Goal: Task Accomplishment & Management: Manage account settings

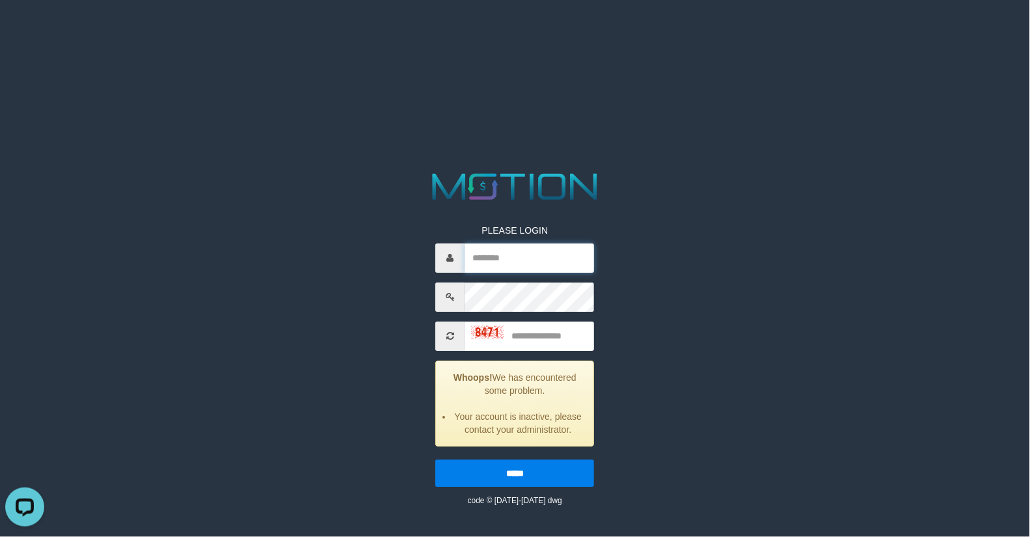
click at [496, 255] on input "text" at bounding box center [529, 257] width 129 height 29
type input "*********"
click at [507, 258] on input "*********" at bounding box center [529, 257] width 129 height 29
click at [508, 258] on input "*********" at bounding box center [529, 257] width 129 height 29
click at [528, 330] on input "text" at bounding box center [529, 335] width 129 height 29
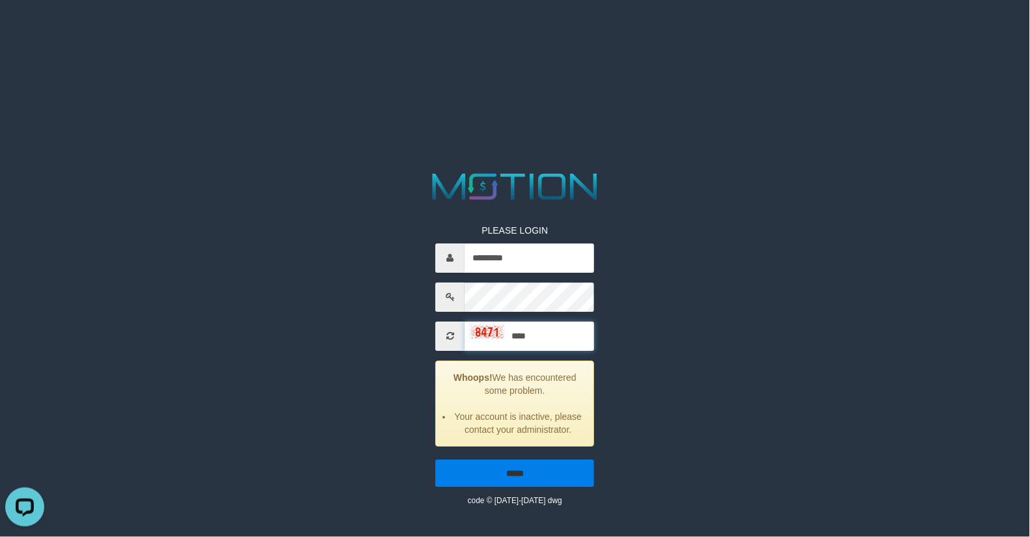
type input "****"
click at [534, 467] on input "*****" at bounding box center [515, 472] width 159 height 27
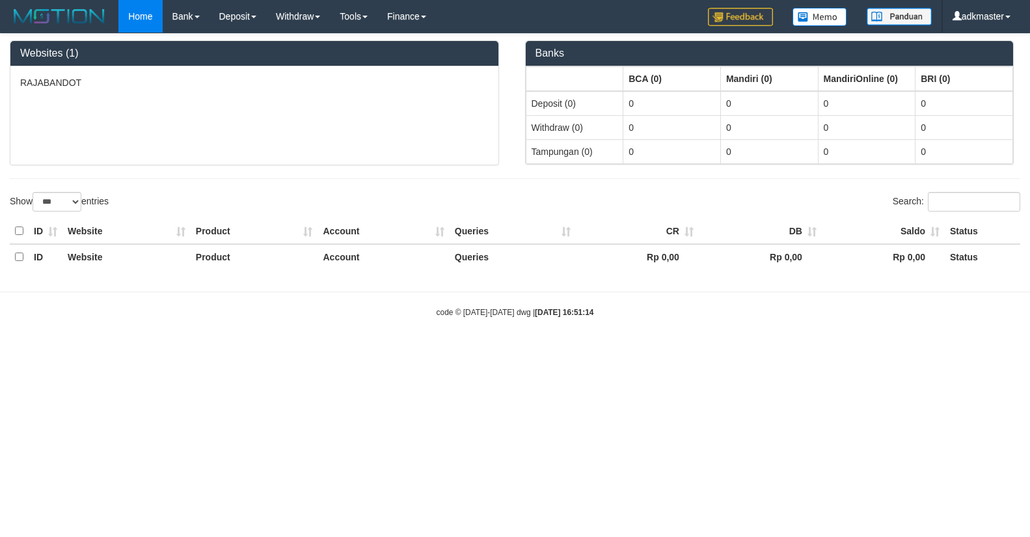
select select "***"
click at [203, 351] on html "Toggle navigation Home Bank Account List Load By Website Group [ITOTO] RAJABAND…" at bounding box center [515, 175] width 1030 height 351
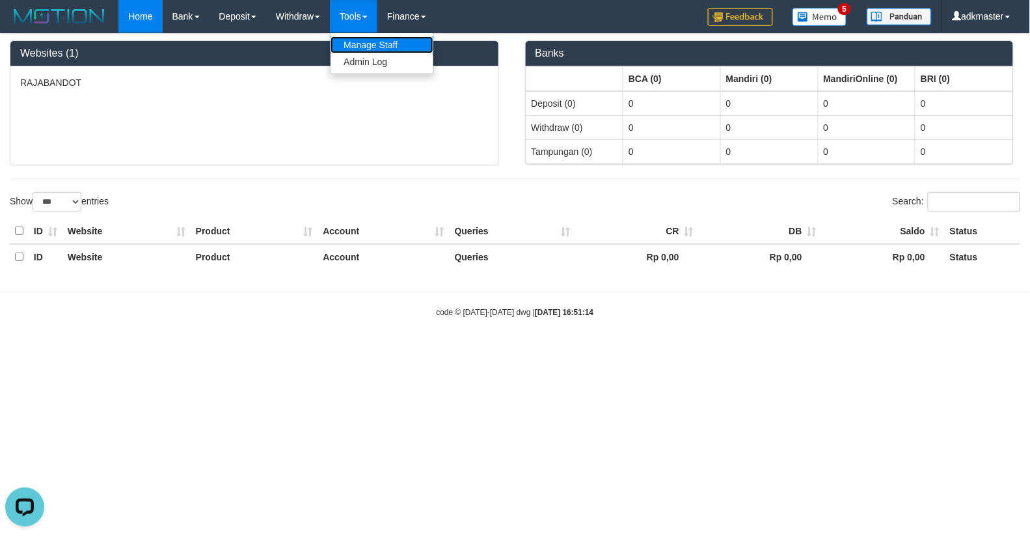
click at [376, 36] on link "Manage Staff" at bounding box center [381, 44] width 103 height 17
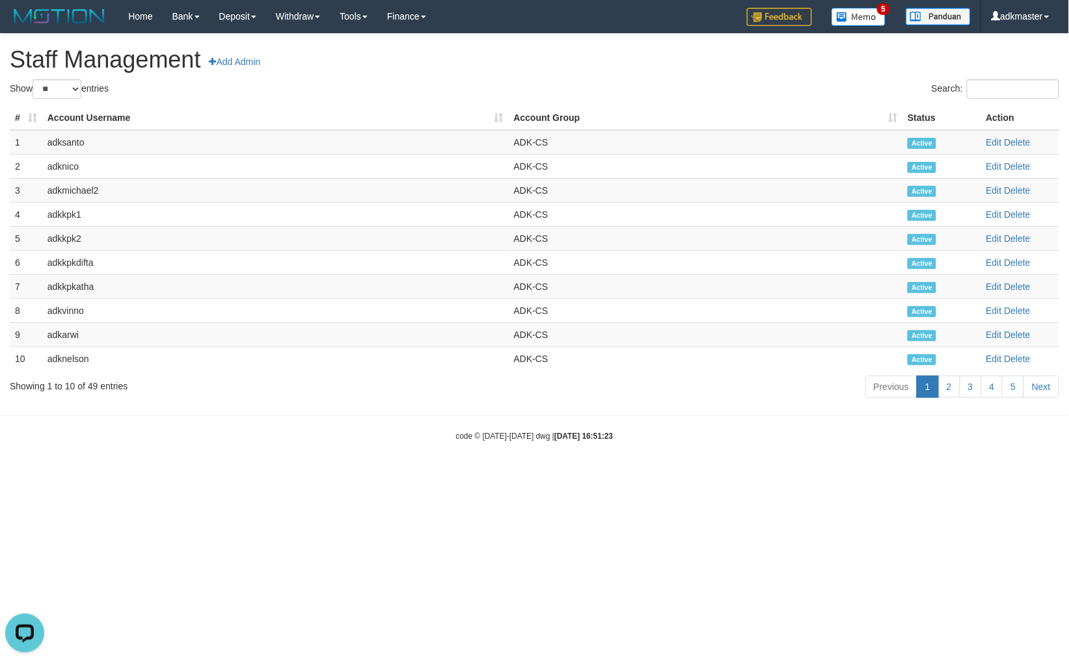
click at [515, 475] on html "Toggle navigation Home Bank Account List Load By Website Group [ITOTO] RAJABAND…" at bounding box center [534, 237] width 1069 height 475
click at [66, 92] on select "** ** ** ***" at bounding box center [57, 89] width 49 height 20
select select "***"
click at [34, 79] on select "** ** ** ***" at bounding box center [57, 89] width 49 height 20
click at [450, 88] on div "Show ** ** ** *** entries" at bounding box center [267, 90] width 515 height 23
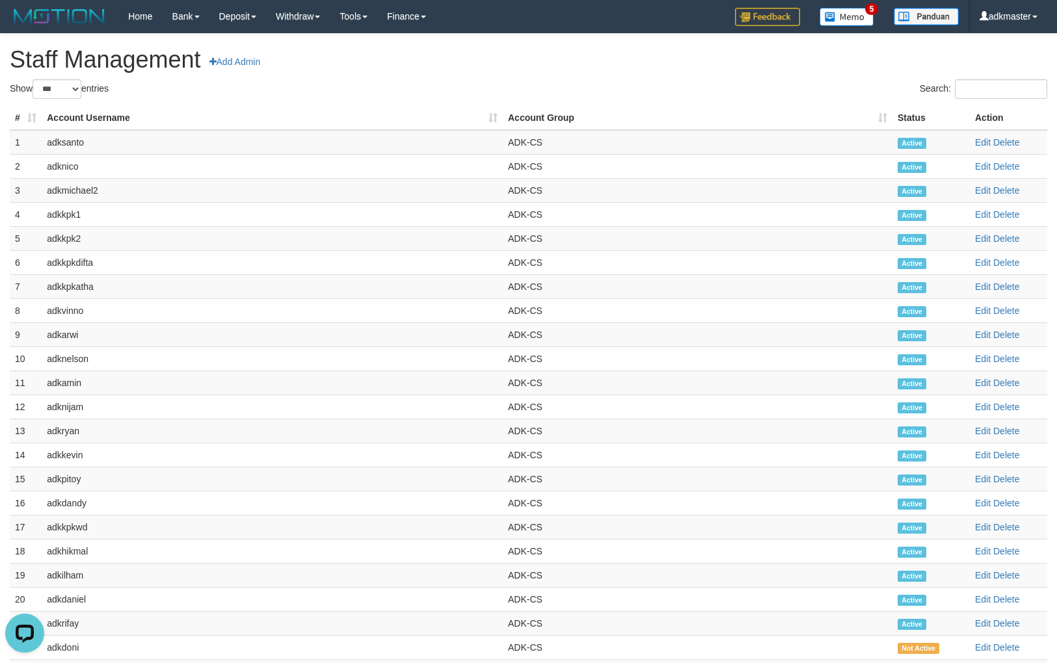
click at [450, 88] on div "Show ** ** ** *** entries" at bounding box center [264, 90] width 509 height 23
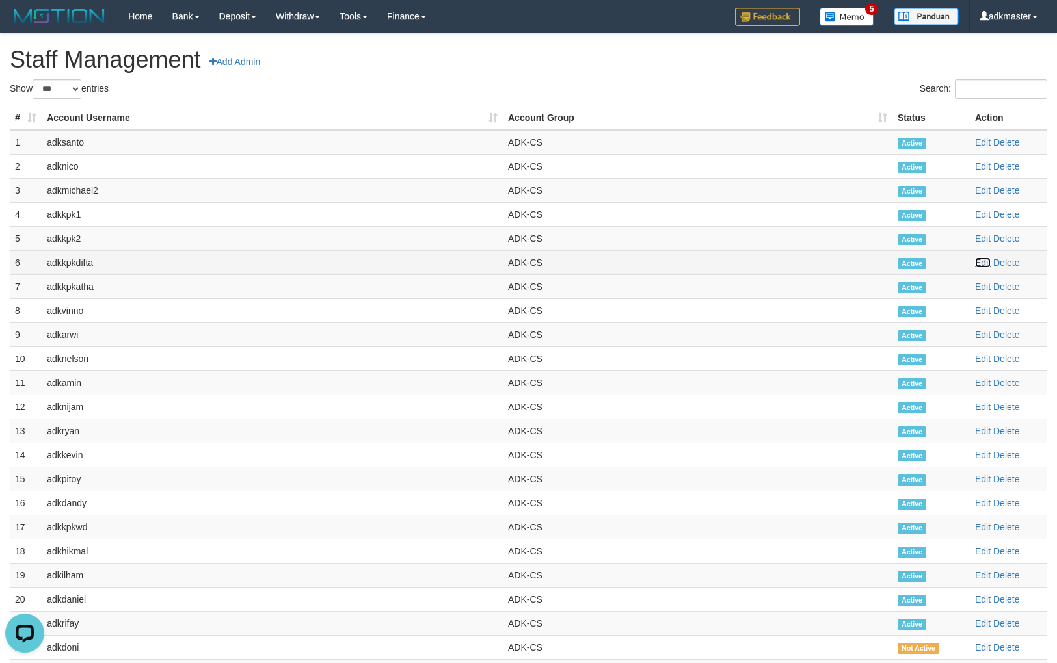
click at [982, 267] on link "Edit" at bounding box center [983, 263] width 16 height 10
click at [984, 265] on link "Edit" at bounding box center [983, 263] width 16 height 10
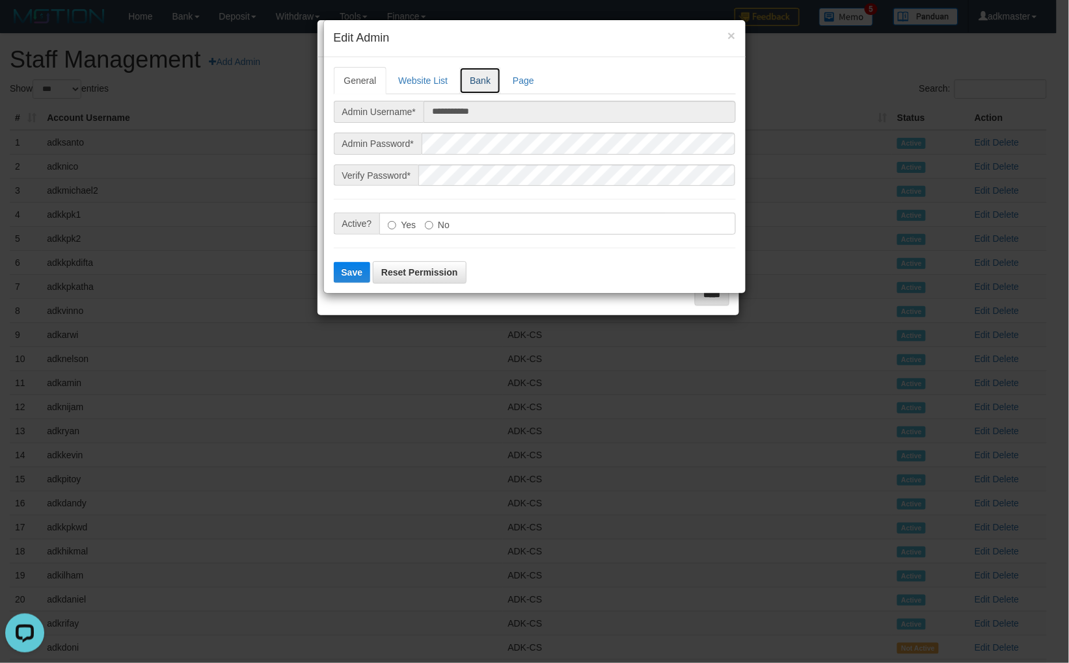
click at [479, 85] on link "Bank" at bounding box center [480, 80] width 42 height 27
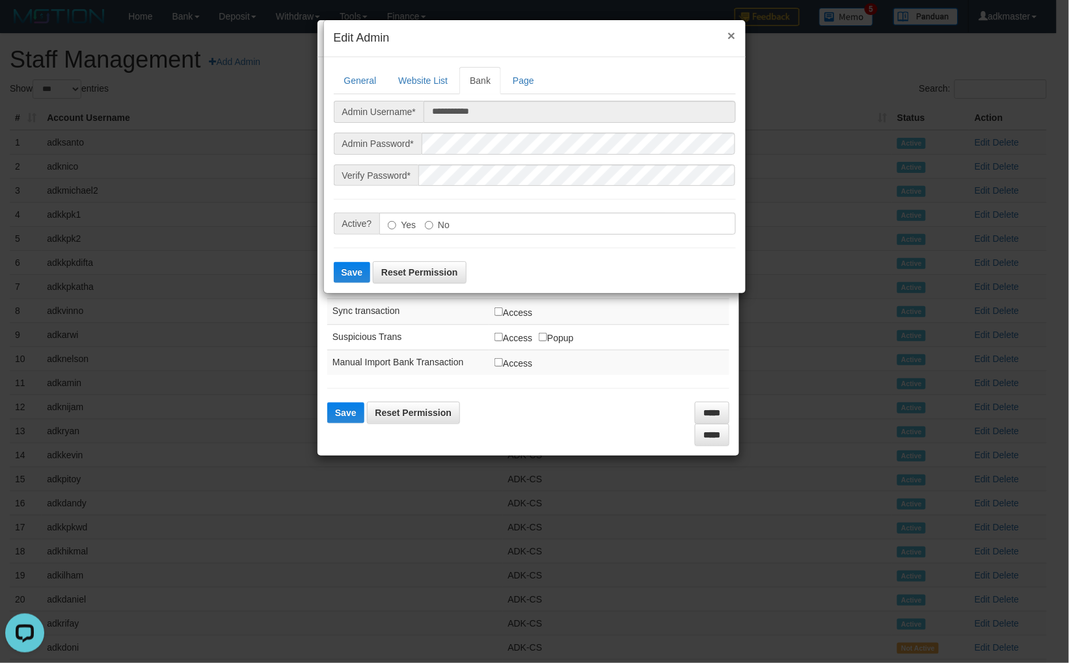
click at [730, 34] on button "×" at bounding box center [731, 36] width 8 height 14
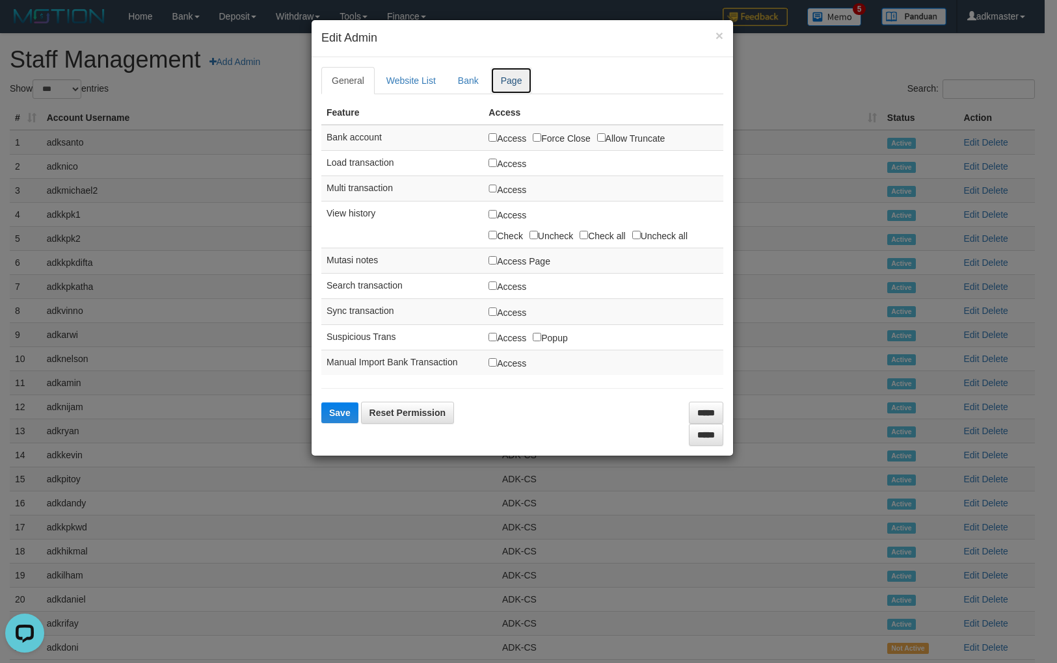
click at [509, 80] on link "Page" at bounding box center [511, 80] width 42 height 27
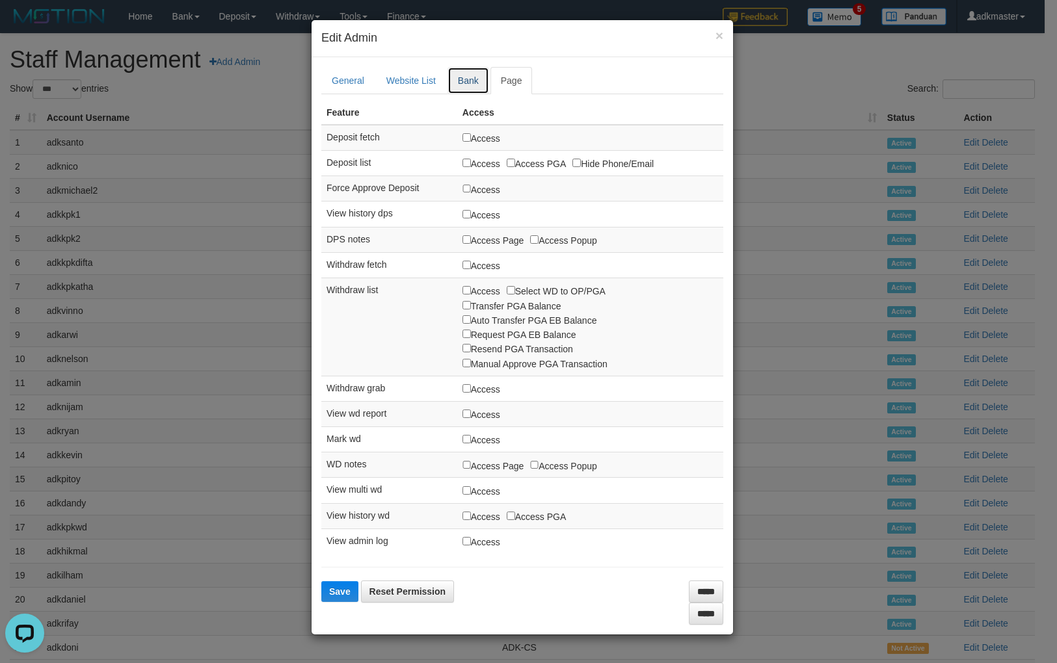
click at [463, 70] on link "Bank" at bounding box center [469, 80] width 42 height 27
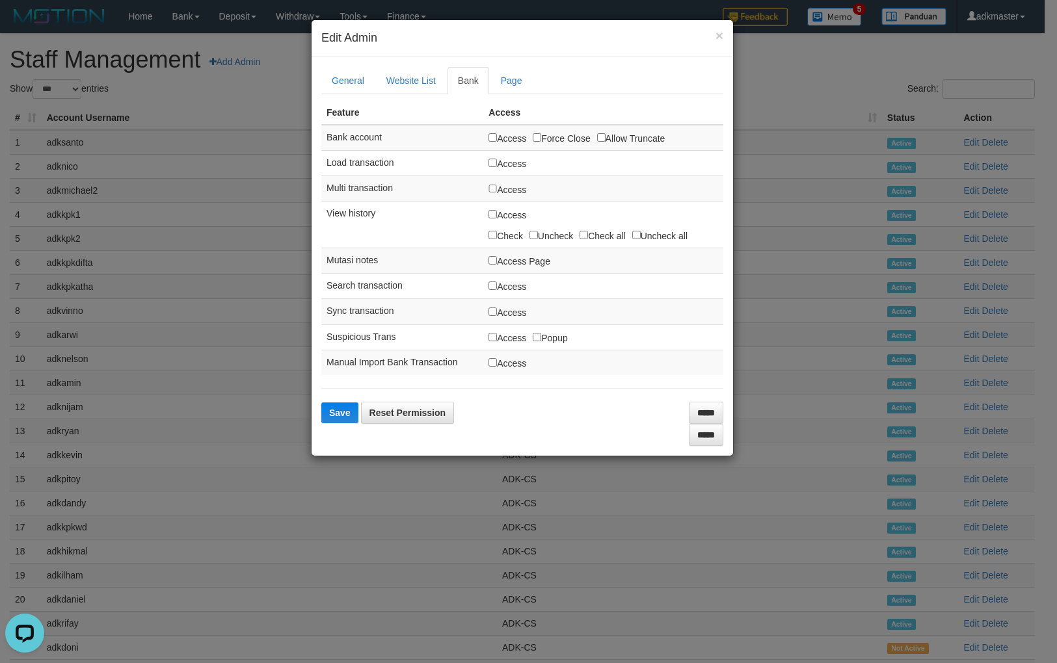
click at [570, 421] on form "**********" at bounding box center [522, 256] width 402 height 379
click at [356, 216] on td "View history" at bounding box center [402, 225] width 162 height 46
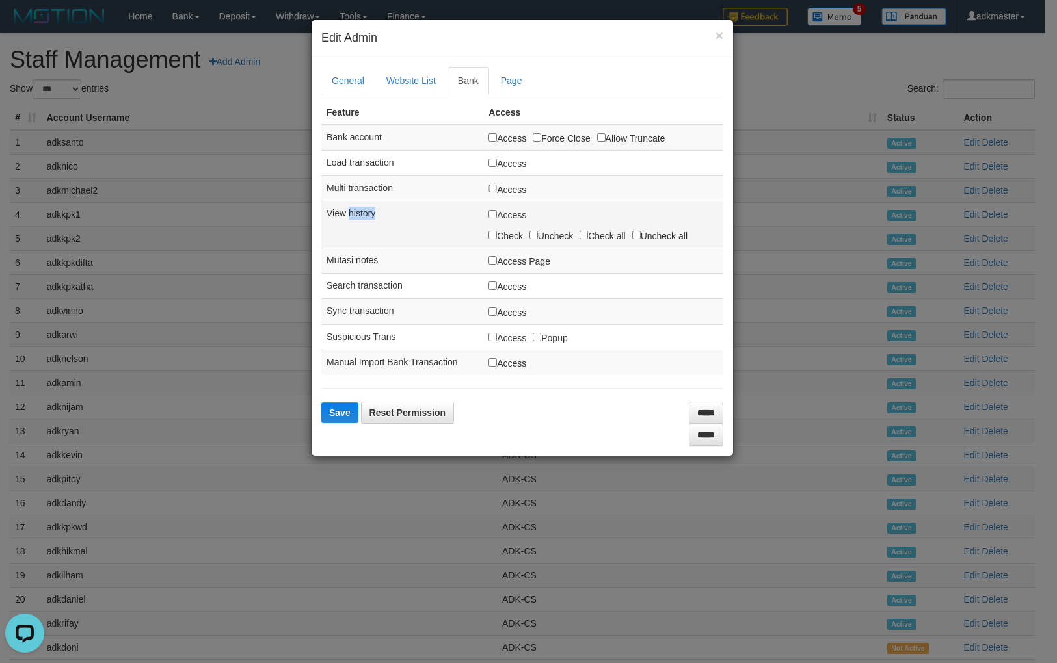
click at [356, 216] on td "View history" at bounding box center [402, 225] width 162 height 46
copy tr "View history"
click at [356, 216] on td "View history" at bounding box center [402, 225] width 162 height 46
click at [364, 206] on td "View history" at bounding box center [402, 225] width 162 height 46
click at [364, 211] on td "View history" at bounding box center [402, 225] width 162 height 46
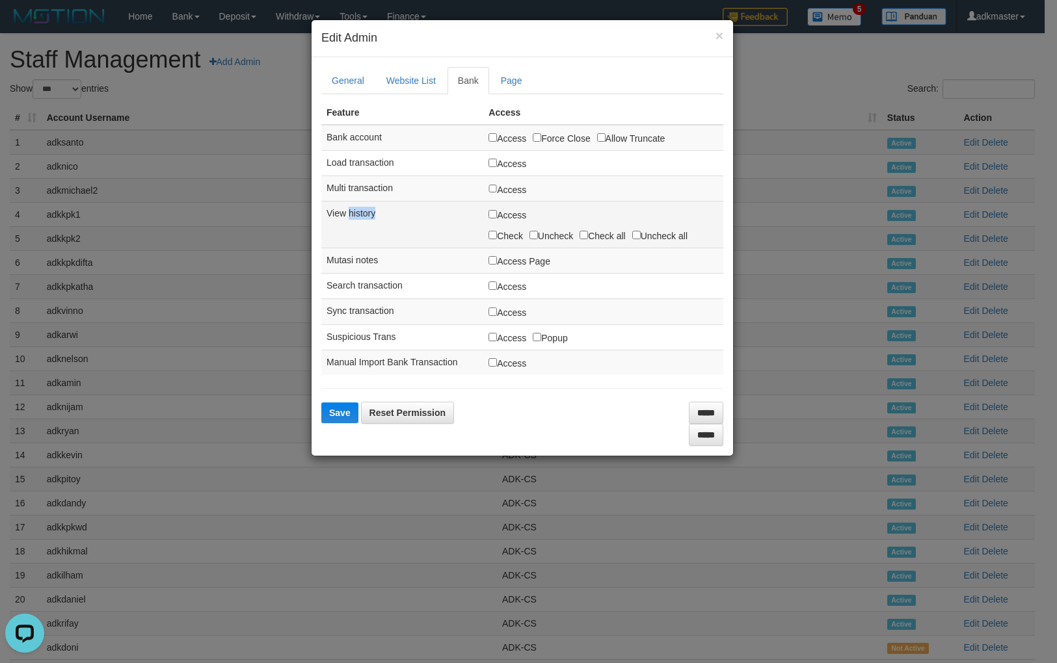
click at [364, 211] on td "View history" at bounding box center [402, 225] width 162 height 46
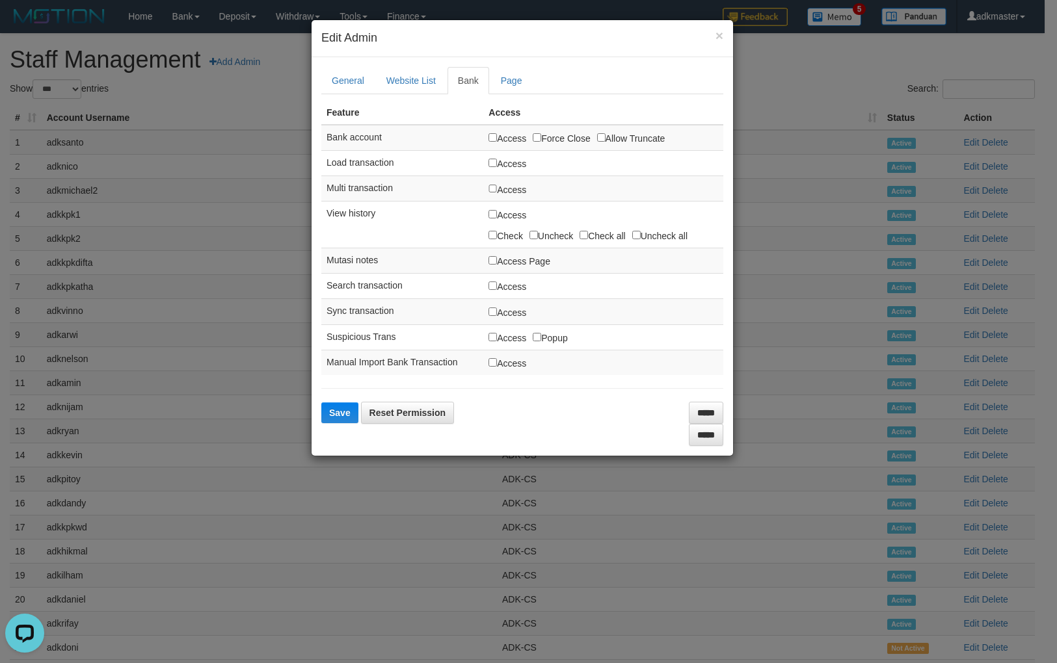
click at [570, 470] on div "**********" at bounding box center [528, 331] width 1057 height 663
click at [505, 88] on link "Page" at bounding box center [511, 80] width 42 height 27
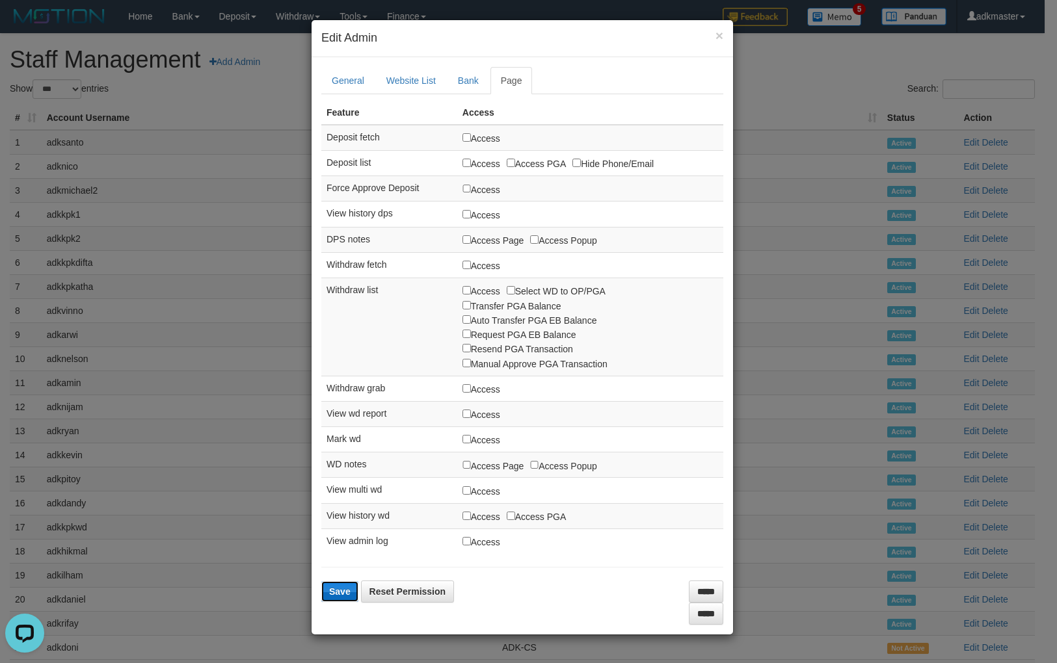
click at [326, 536] on button "Save" at bounding box center [339, 592] width 37 height 21
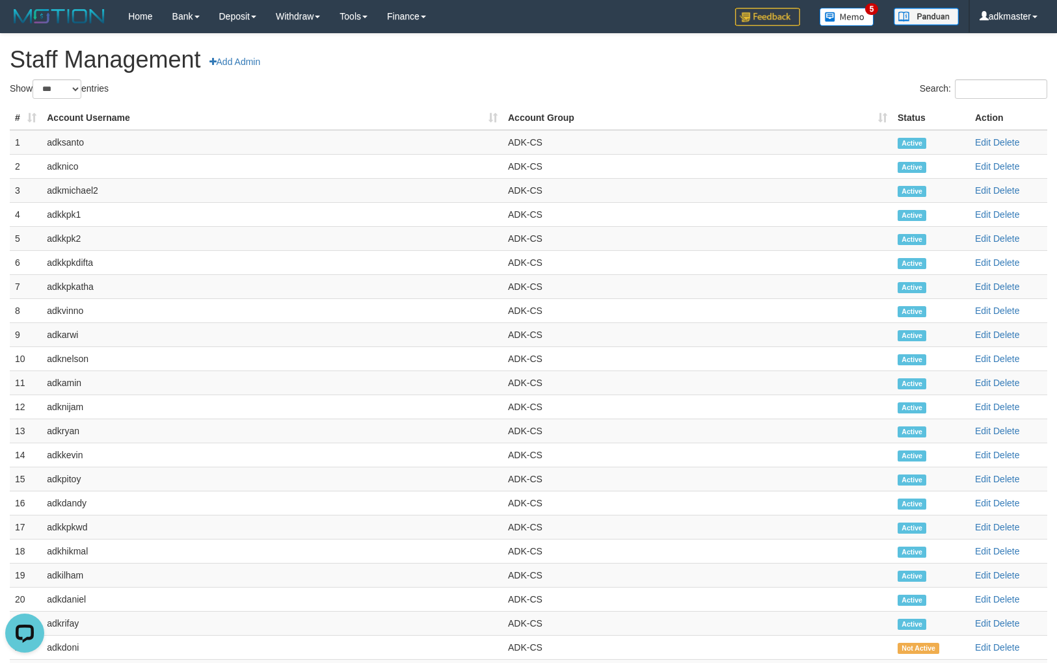
click at [998, 333] on link "Delete" at bounding box center [1006, 335] width 26 height 10
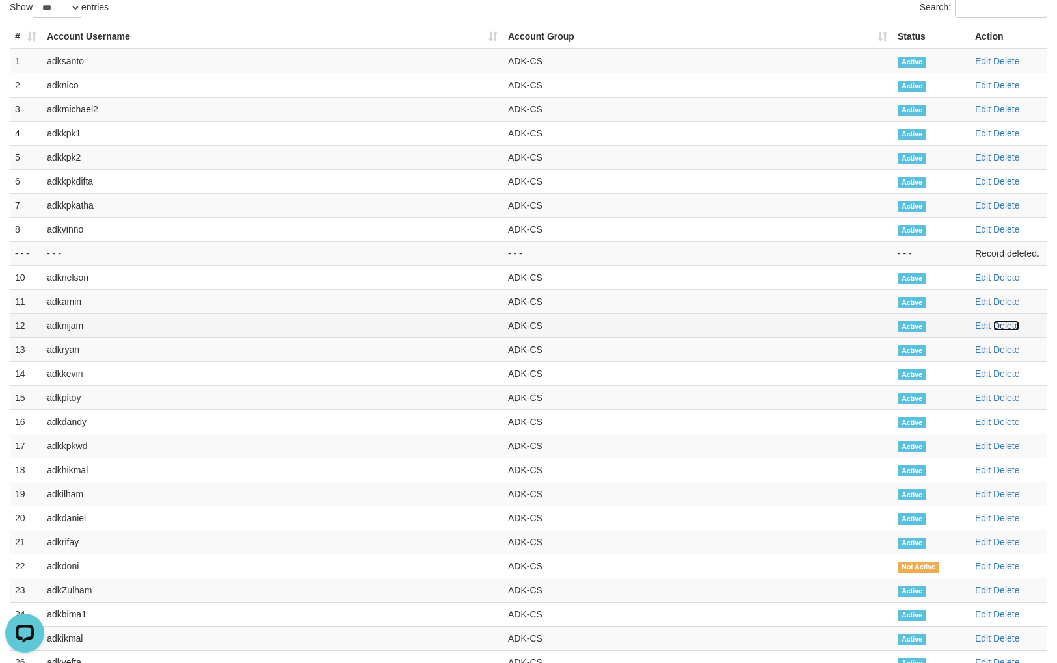
click at [1010, 326] on link "Delete" at bounding box center [1006, 326] width 26 height 10
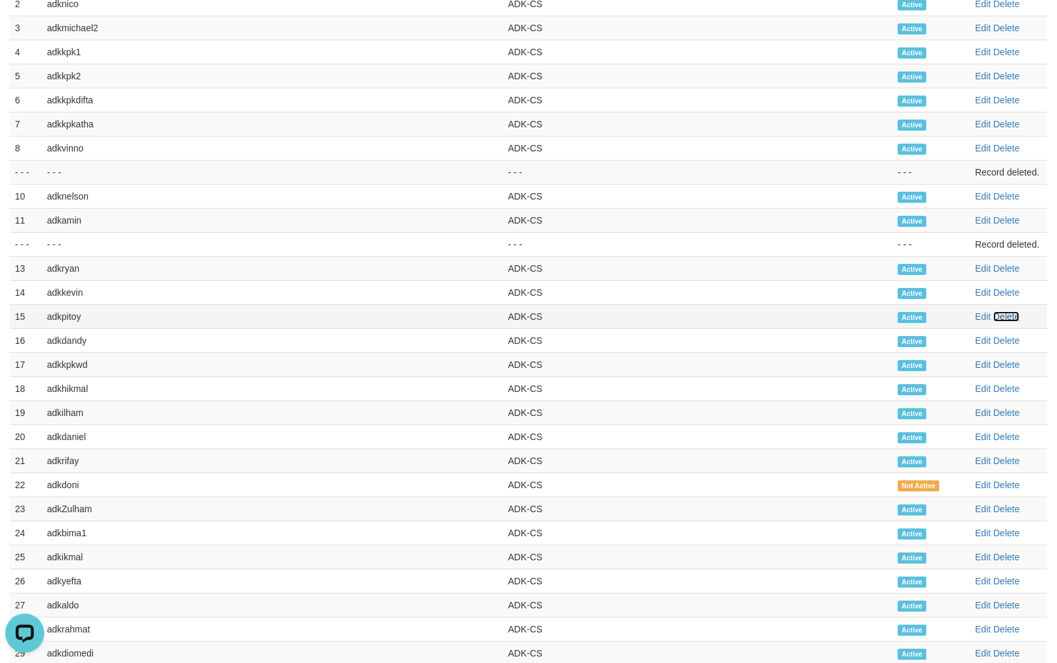
click at [1010, 319] on link "Delete" at bounding box center [1006, 317] width 26 height 10
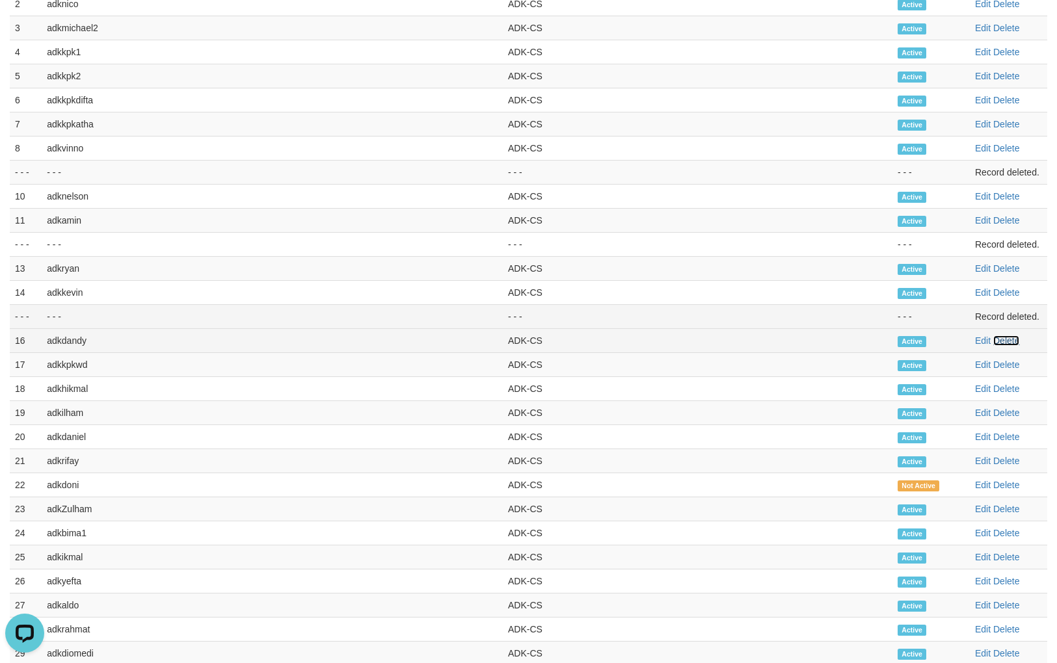
click at [1016, 340] on link "Delete" at bounding box center [1006, 341] width 26 height 10
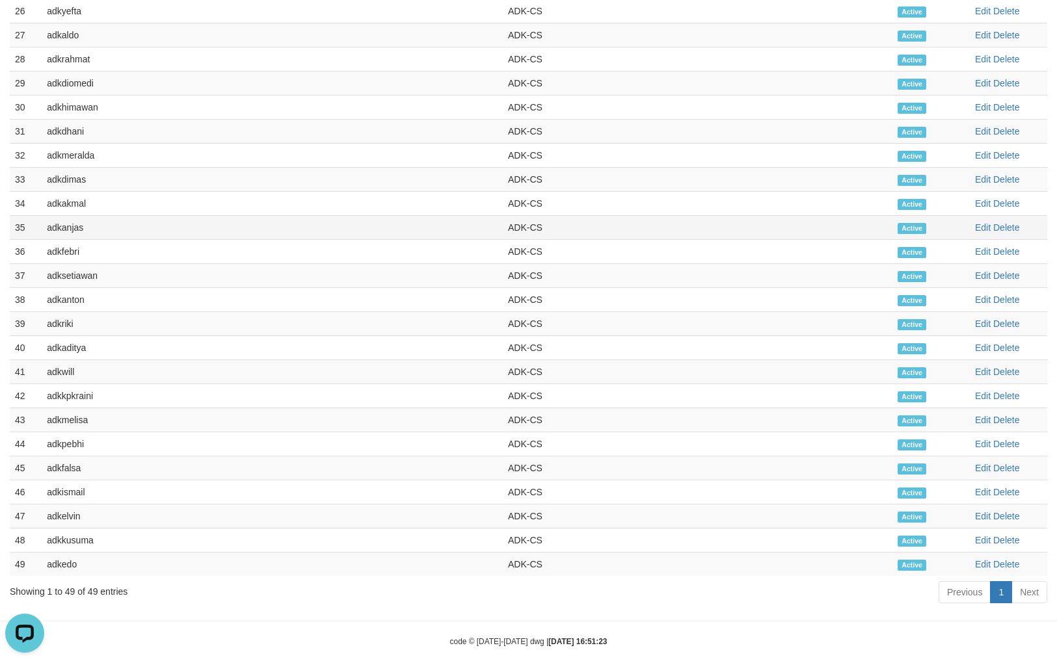
scroll to position [757, 0]
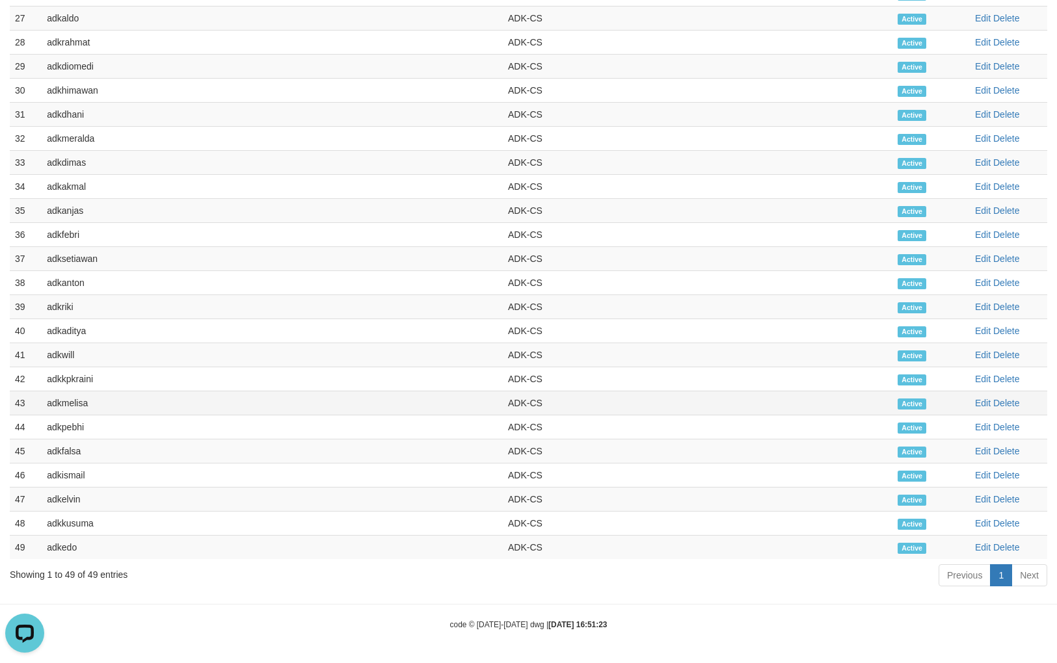
click at [86, 401] on td "adkmelisa" at bounding box center [272, 403] width 461 height 24
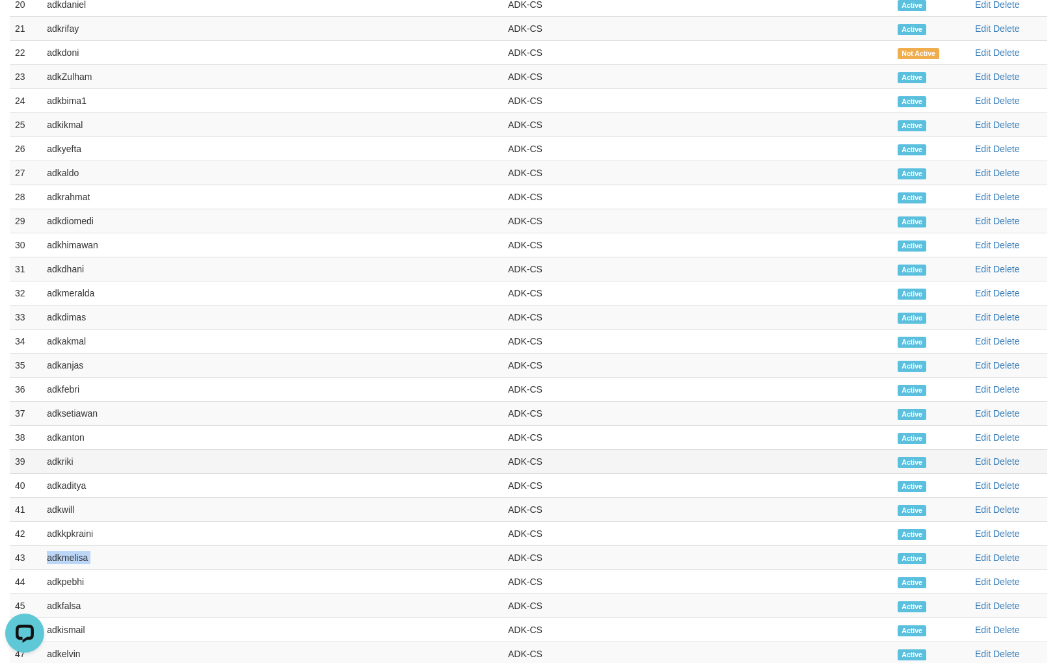
scroll to position [594, 0]
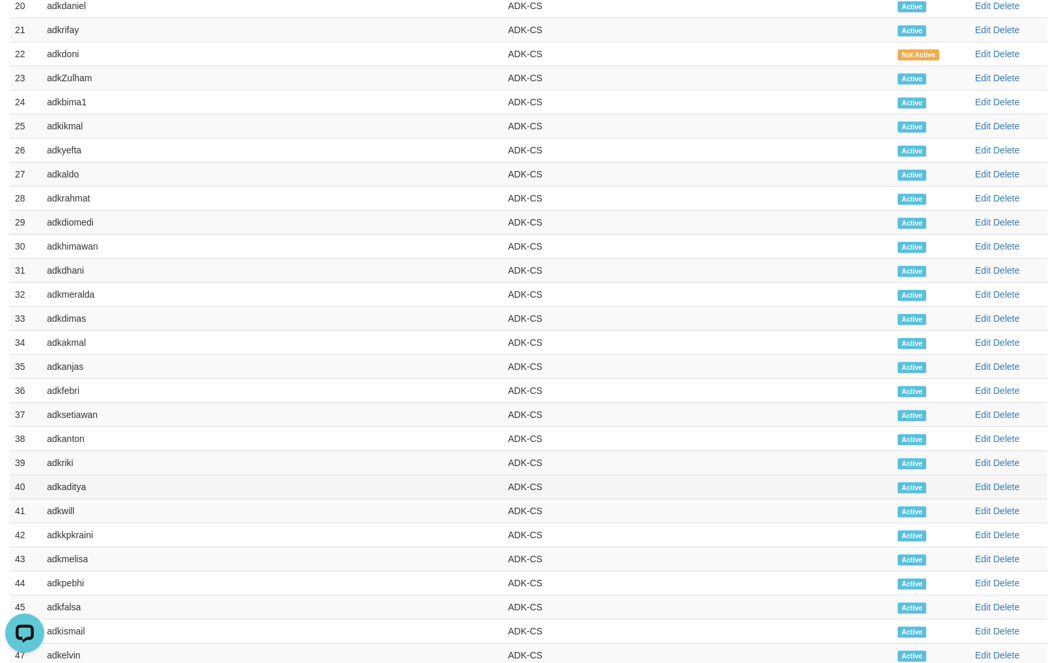
click at [77, 489] on td "adkaditya" at bounding box center [272, 487] width 461 height 24
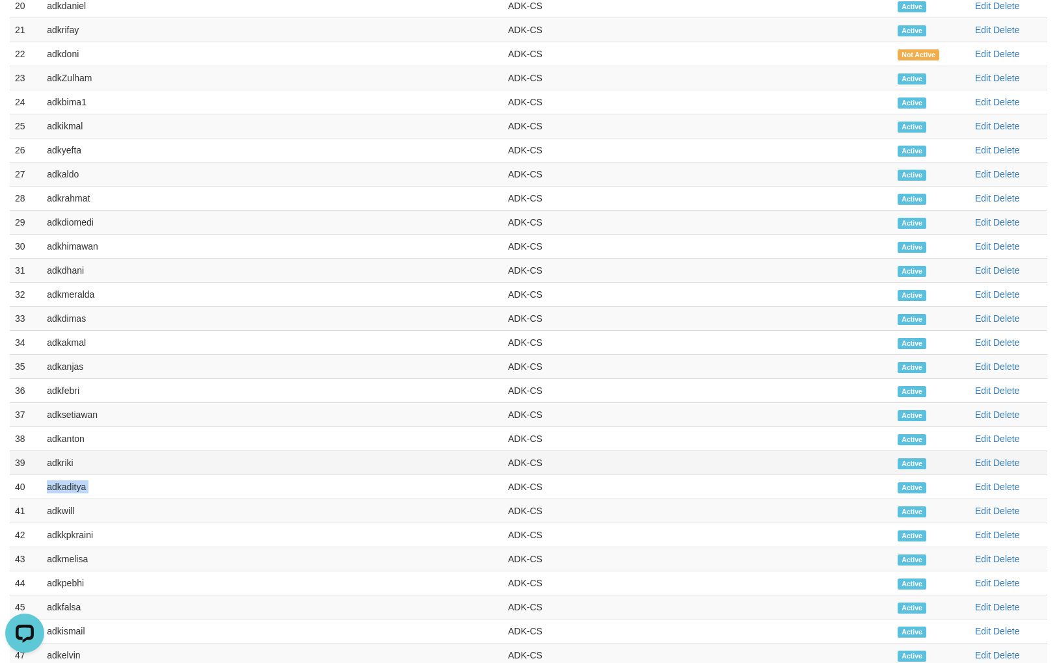
drag, startPoint x: 73, startPoint y: 472, endPoint x: 66, endPoint y: 466, distance: 9.2
click at [72, 472] on td "adkriki" at bounding box center [272, 463] width 461 height 24
click at [66, 466] on td "adkriki" at bounding box center [272, 463] width 461 height 24
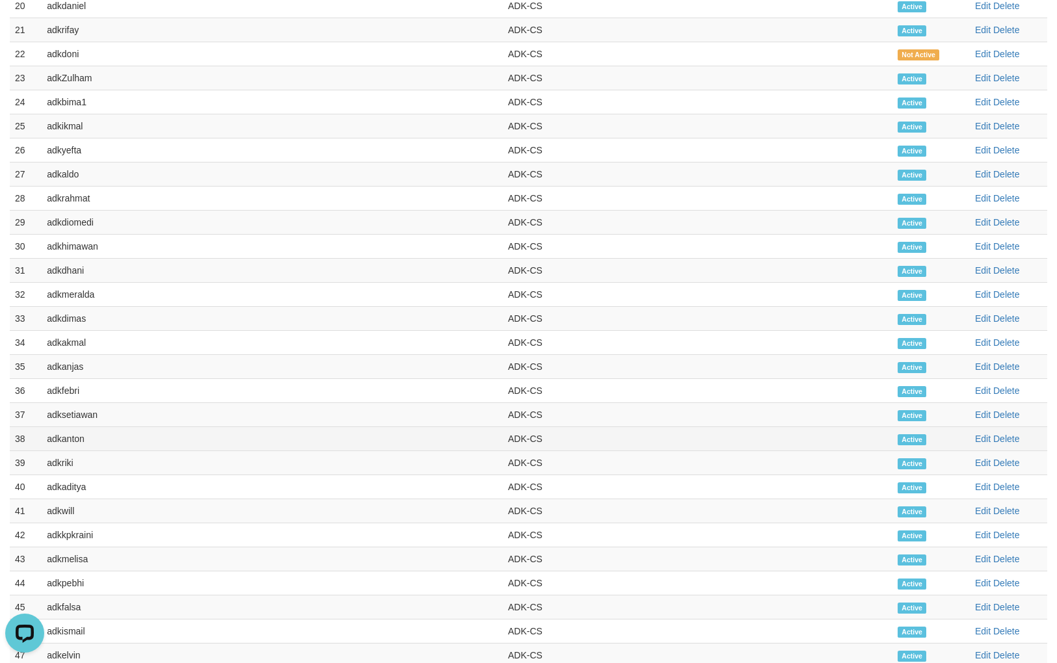
click at [72, 440] on td "adkanton" at bounding box center [272, 439] width 461 height 24
click at [77, 420] on td "adksetiawan" at bounding box center [272, 415] width 461 height 24
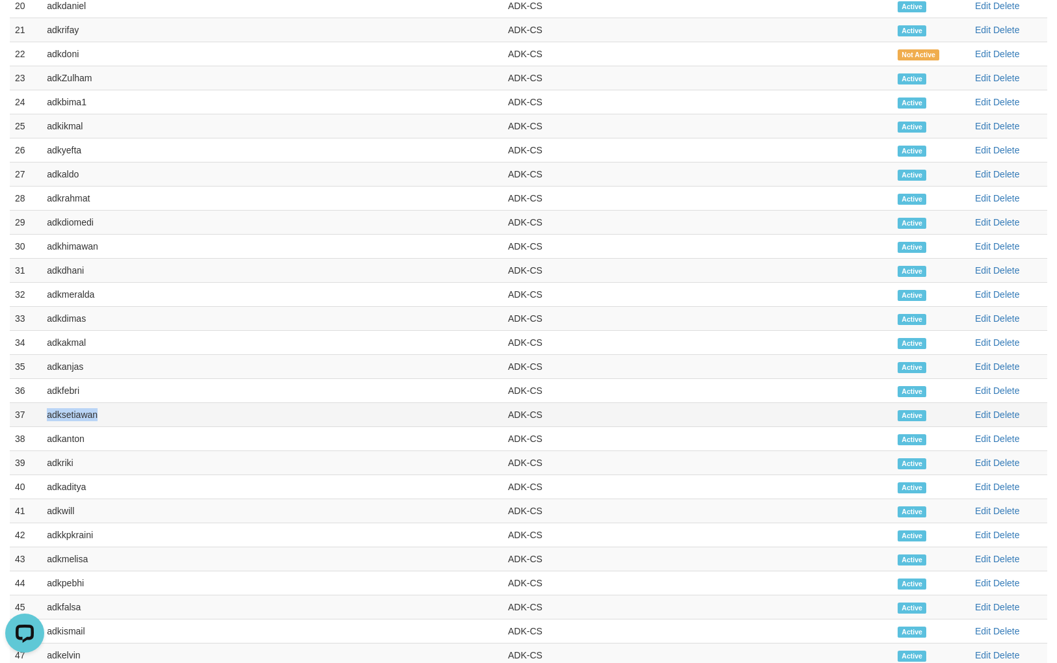
click at [77, 420] on td "adksetiawan" at bounding box center [272, 415] width 461 height 24
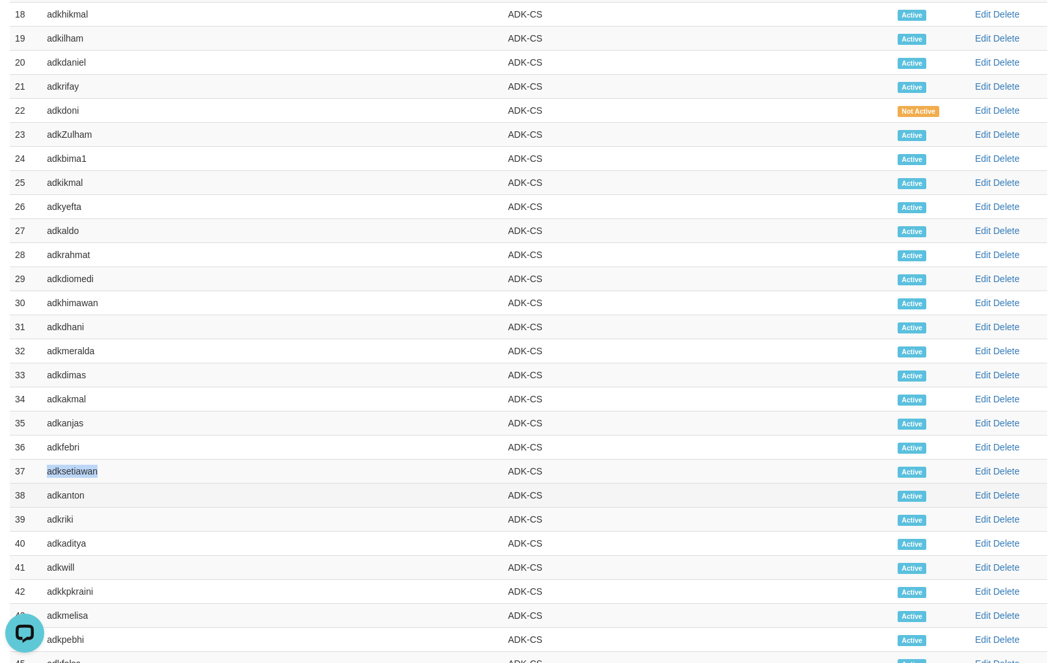
scroll to position [513, 0]
click at [59, 475] on td "adkfebri" at bounding box center [272, 472] width 461 height 24
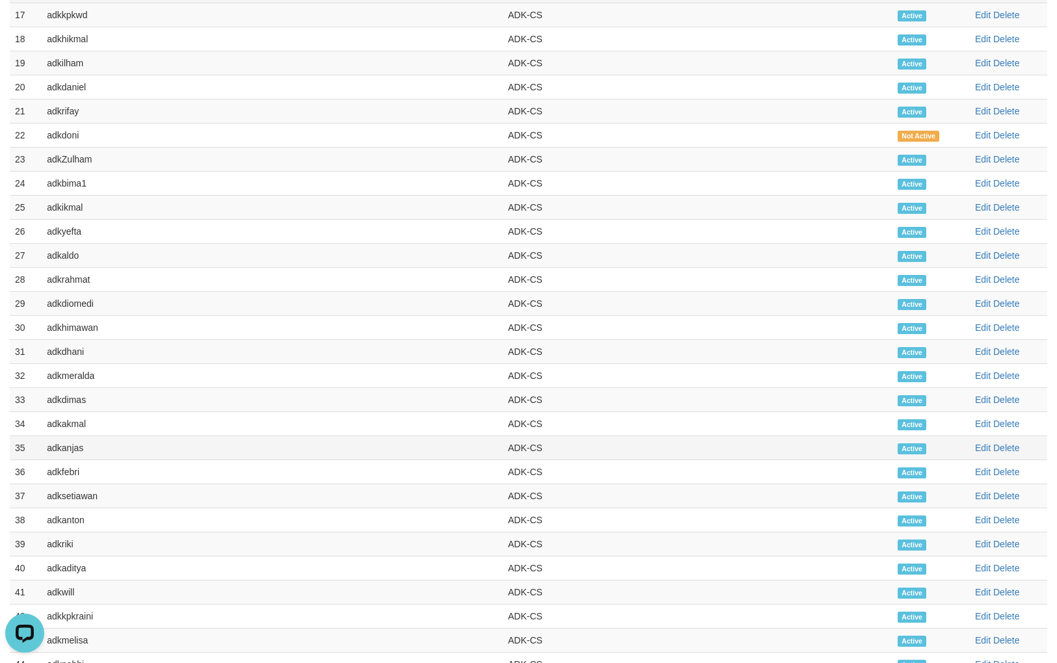
click at [66, 451] on td "adkanjas" at bounding box center [272, 448] width 461 height 24
click at [74, 425] on td "adkakmal" at bounding box center [272, 424] width 461 height 24
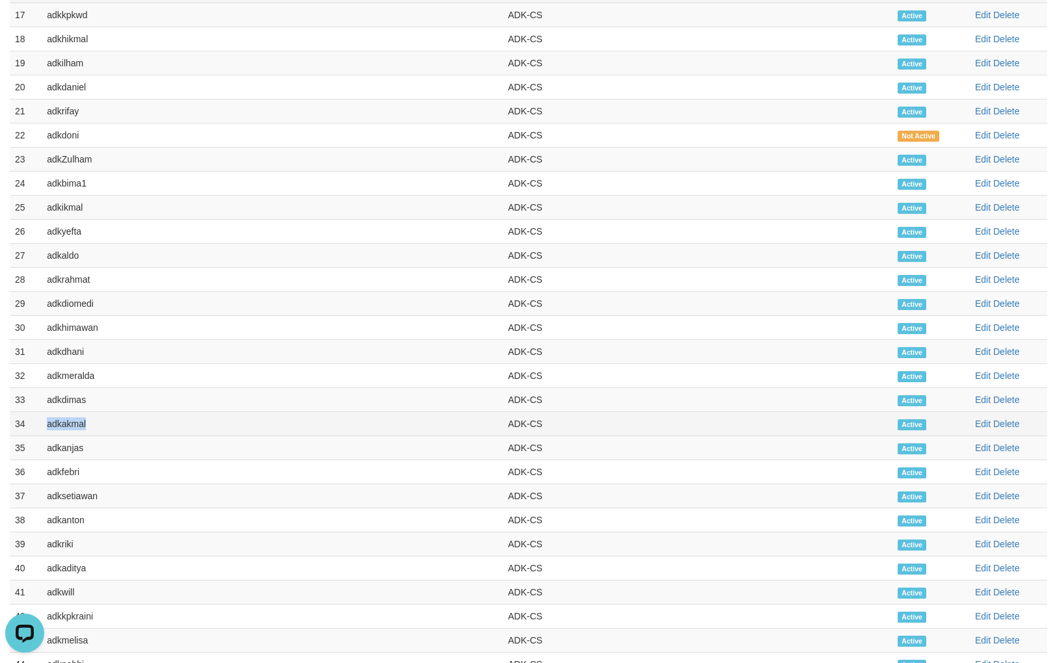
click at [74, 425] on td "adkakmal" at bounding box center [272, 424] width 461 height 24
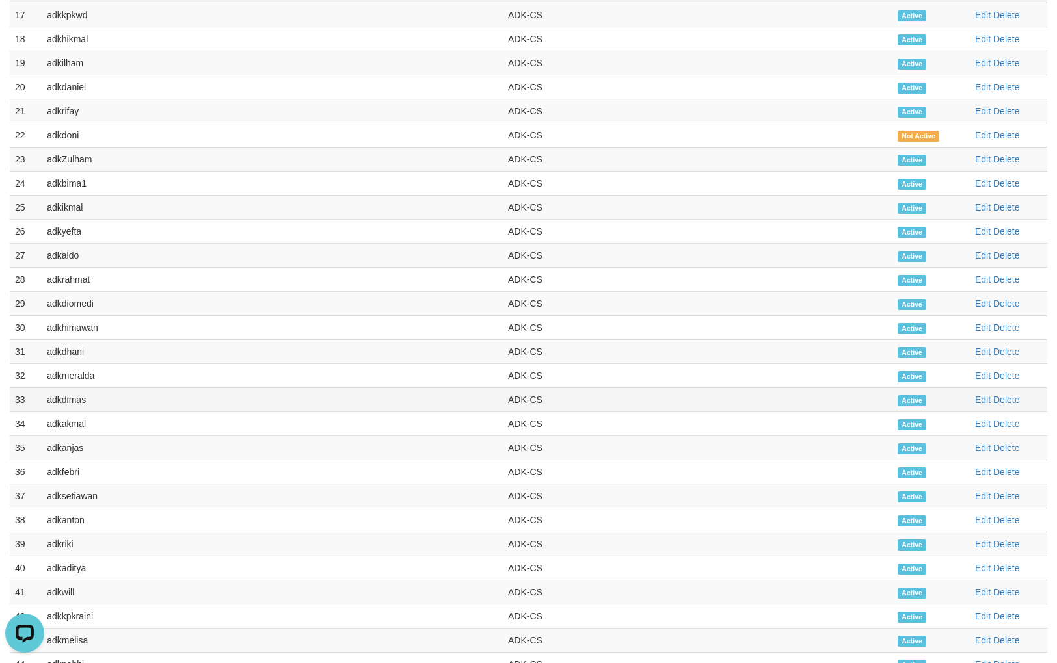
click at [78, 401] on td "adkdimas" at bounding box center [272, 400] width 461 height 24
click at [83, 376] on td "adkmeralda" at bounding box center [272, 376] width 461 height 24
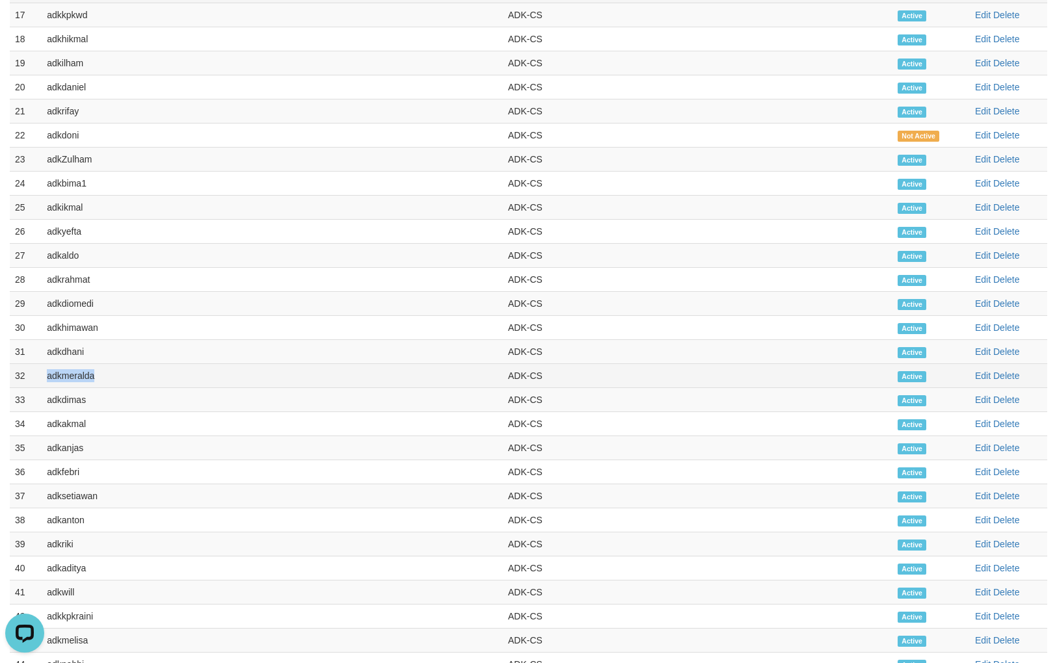
click at [83, 376] on td "adkmeralda" at bounding box center [272, 376] width 461 height 24
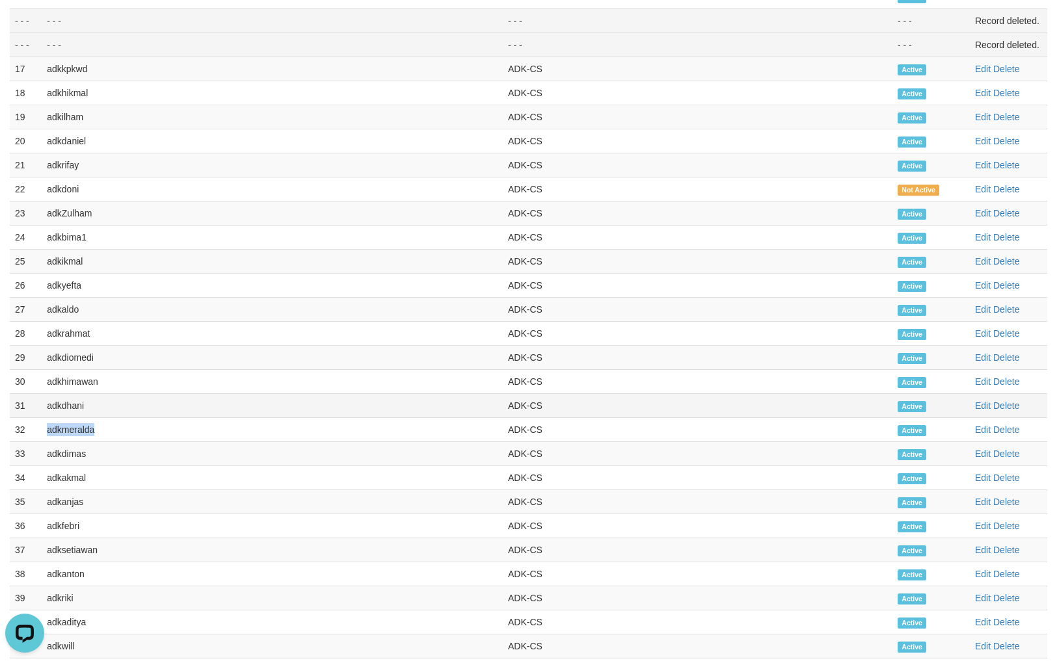
scroll to position [431, 0]
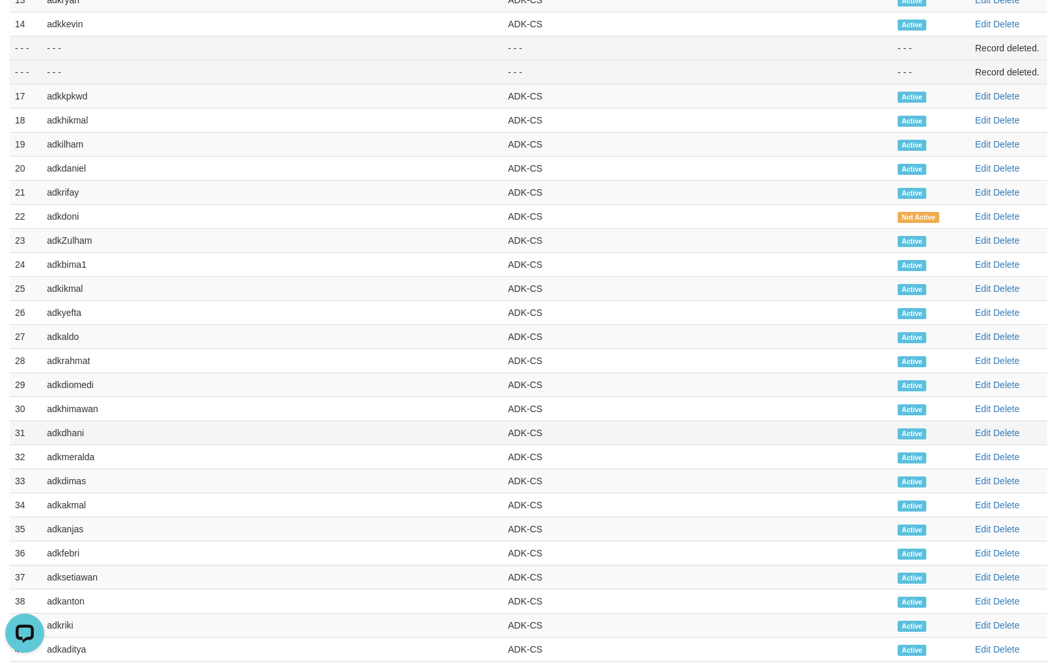
click at [59, 442] on td "adkdhani" at bounding box center [272, 433] width 461 height 24
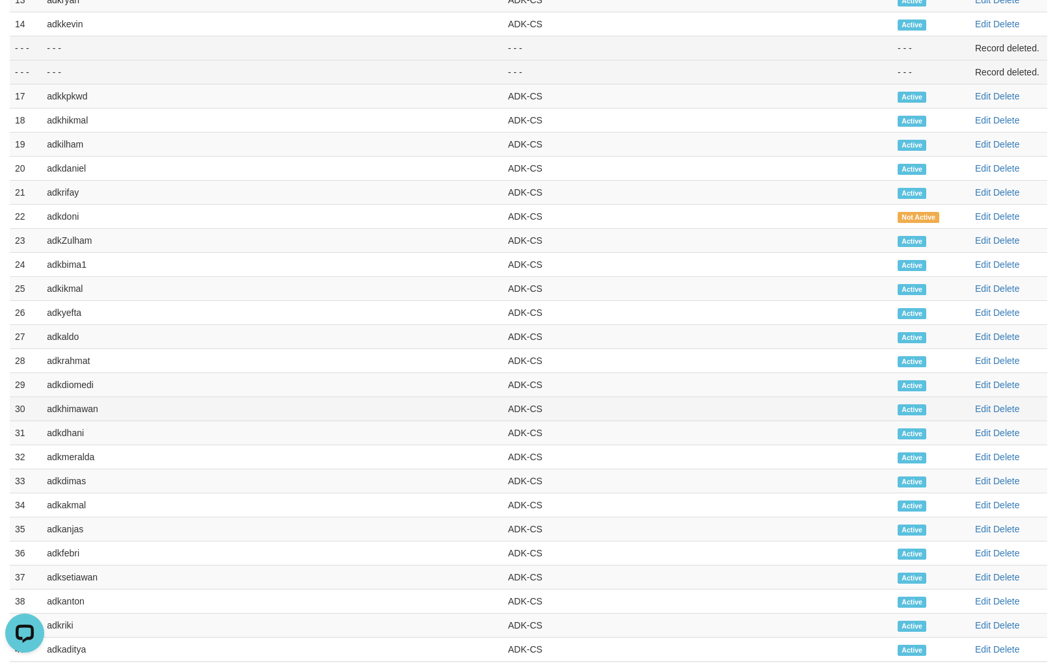
click at [75, 421] on td "adkhimawan" at bounding box center [272, 409] width 461 height 24
drag, startPoint x: 75, startPoint y: 421, endPoint x: 74, endPoint y: 414, distance: 7.3
click at [74, 421] on td "adkhimawan" at bounding box center [272, 409] width 461 height 24
click at [68, 389] on td "adkdiomedi" at bounding box center [272, 385] width 461 height 24
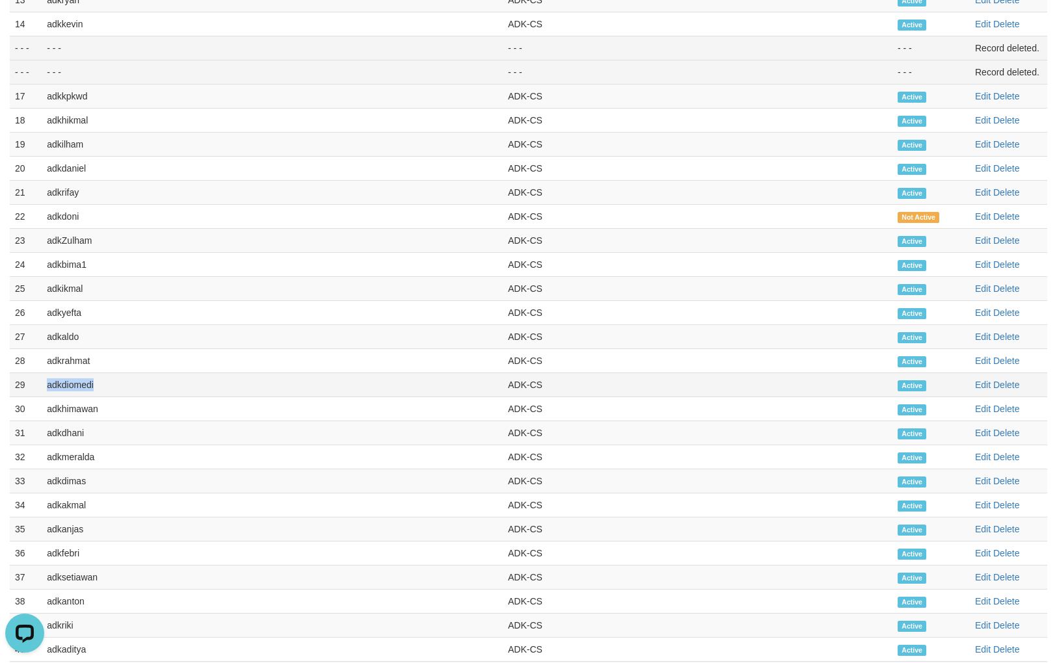
click at [68, 389] on td "adkdiomedi" at bounding box center [272, 385] width 461 height 24
click at [67, 366] on td "adkrahmat" at bounding box center [272, 361] width 461 height 24
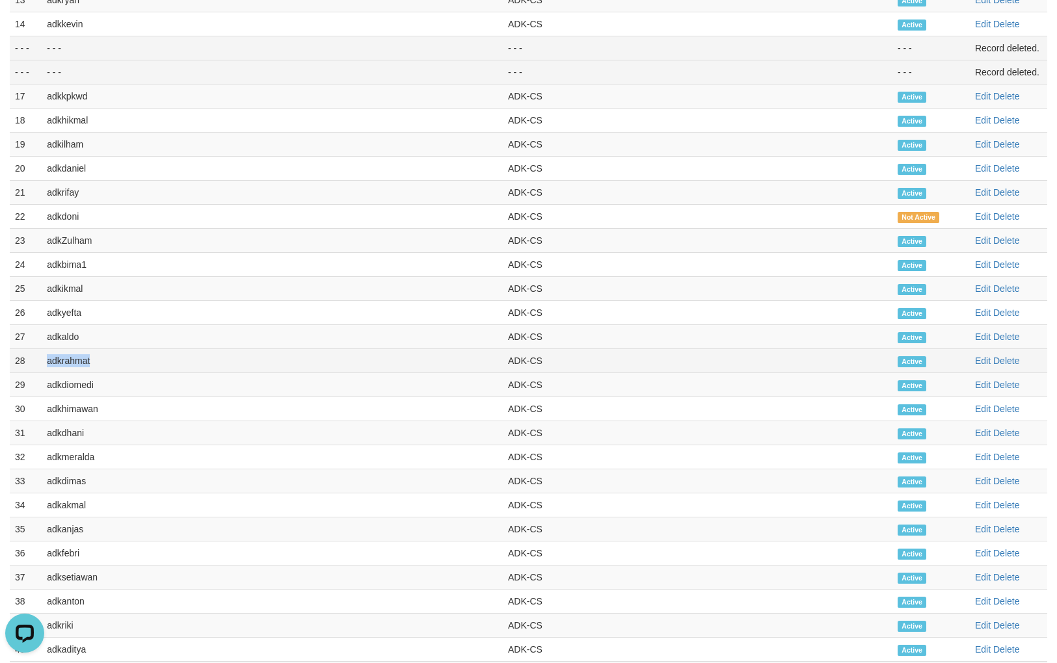
click at [67, 366] on td "adkrahmat" at bounding box center [272, 361] width 461 height 24
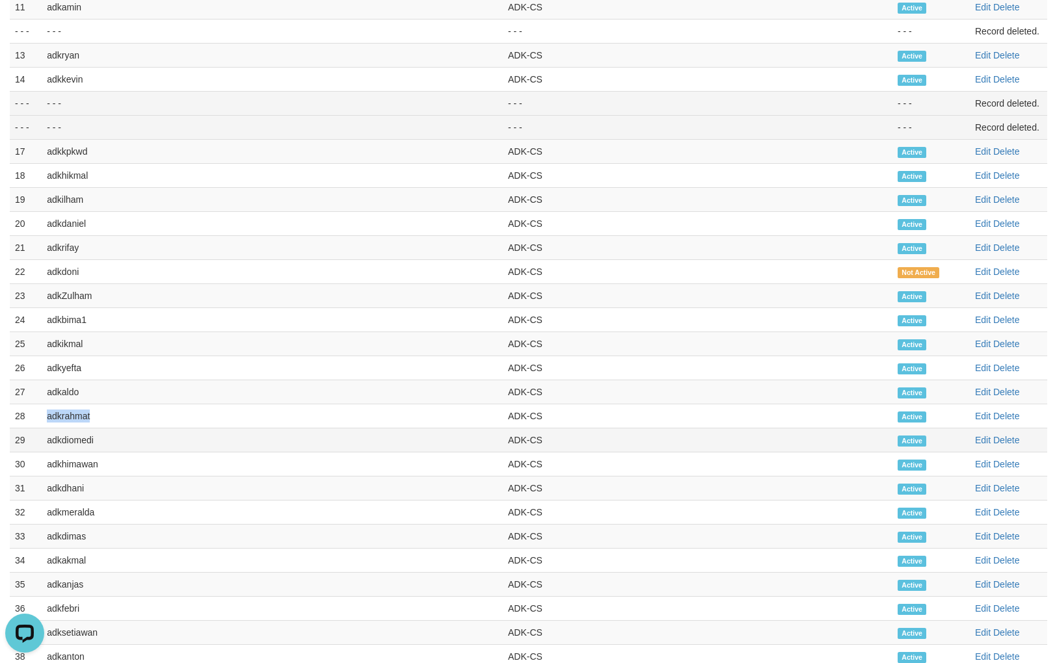
scroll to position [350, 0]
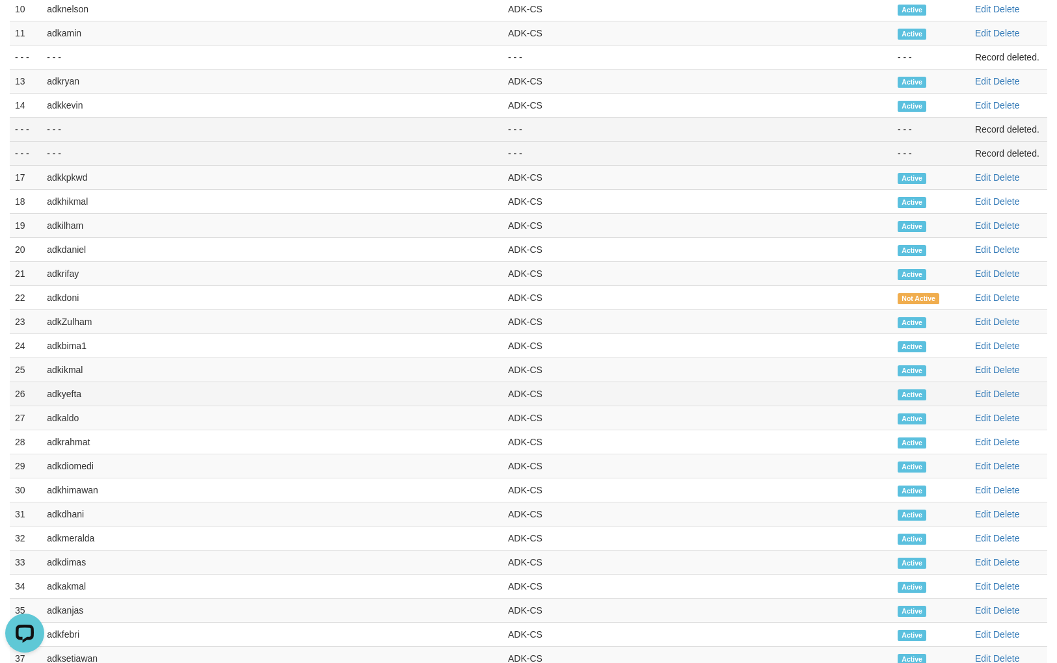
click at [73, 395] on td "adkyefta" at bounding box center [272, 394] width 461 height 24
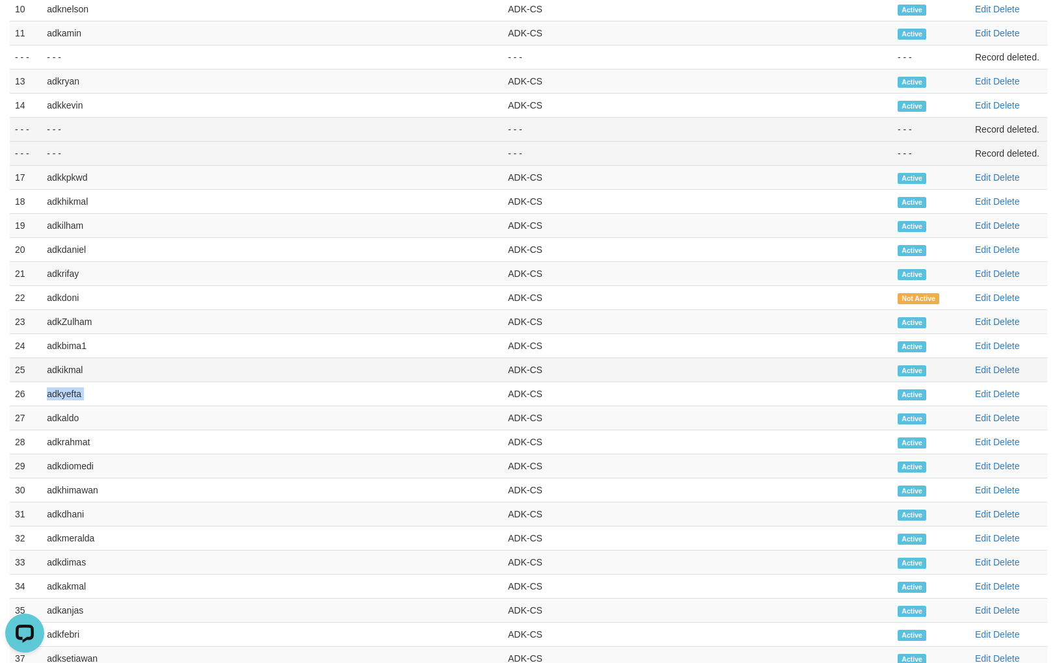
click at [80, 372] on td "adkikmal" at bounding box center [272, 370] width 461 height 24
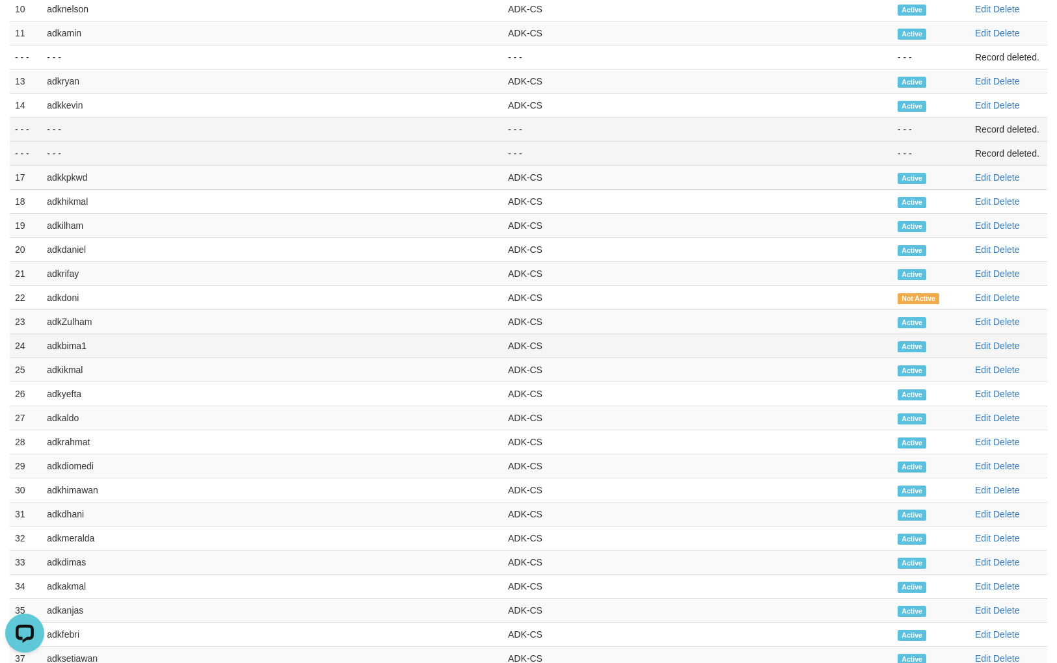
click at [77, 349] on td "adkbima1" at bounding box center [272, 346] width 461 height 24
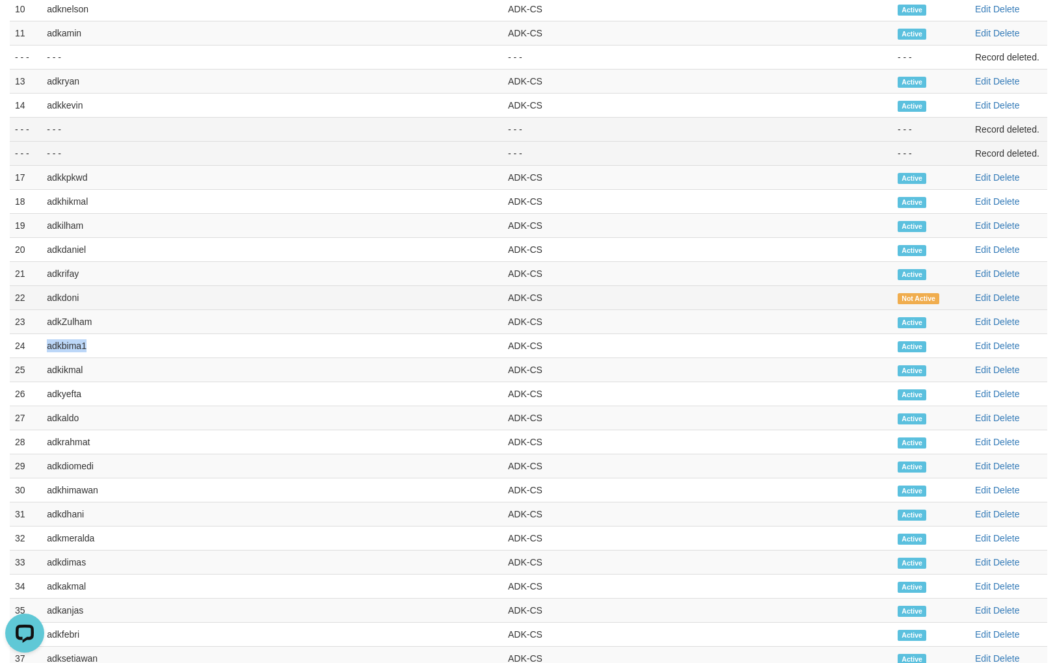
scroll to position [269, 0]
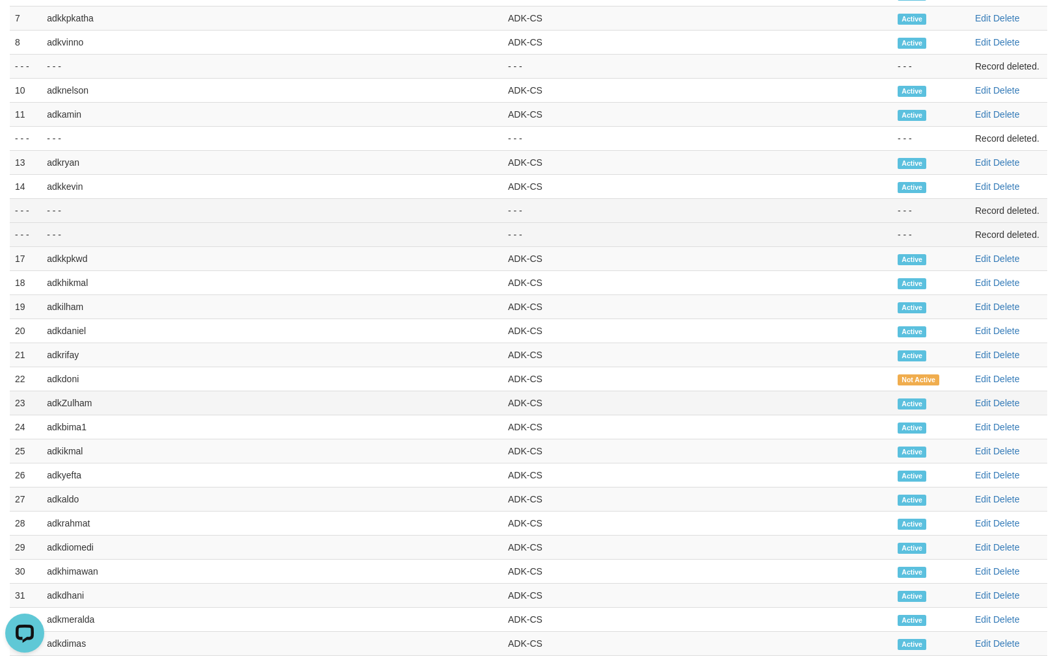
click at [85, 400] on td "adkZulham" at bounding box center [272, 403] width 461 height 24
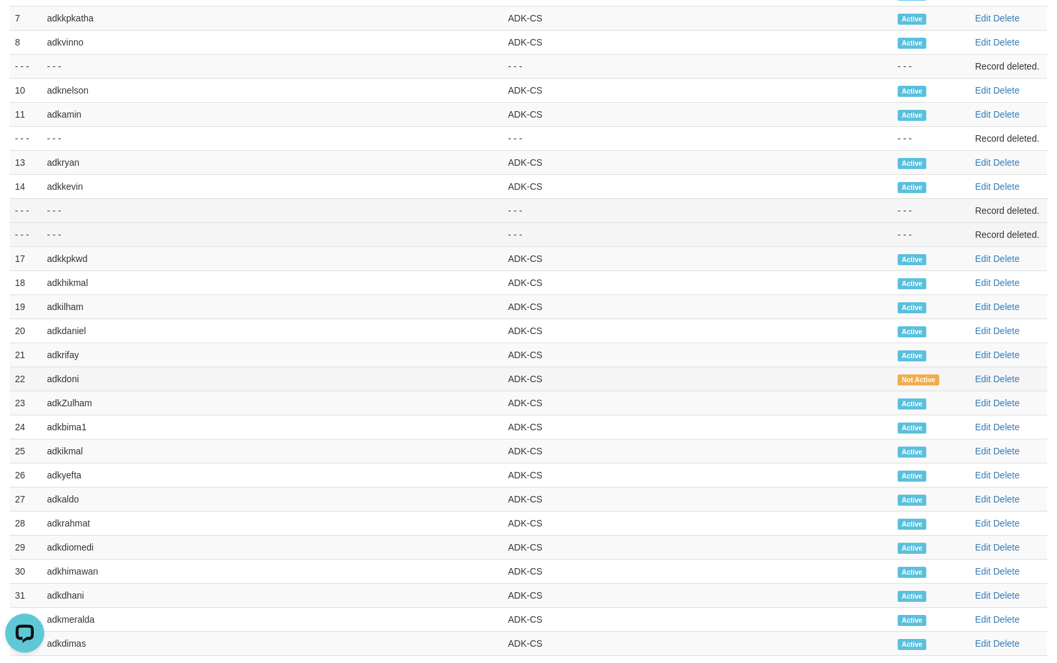
click at [62, 384] on td "adkdoni" at bounding box center [272, 379] width 461 height 24
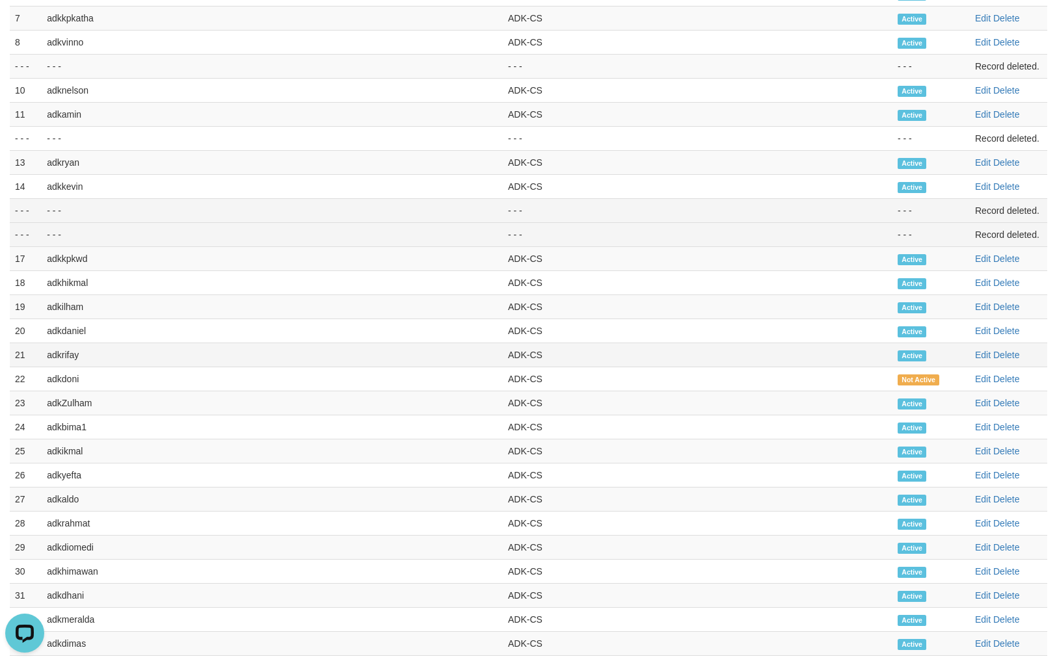
click at [70, 361] on td "adkrifay" at bounding box center [272, 355] width 461 height 24
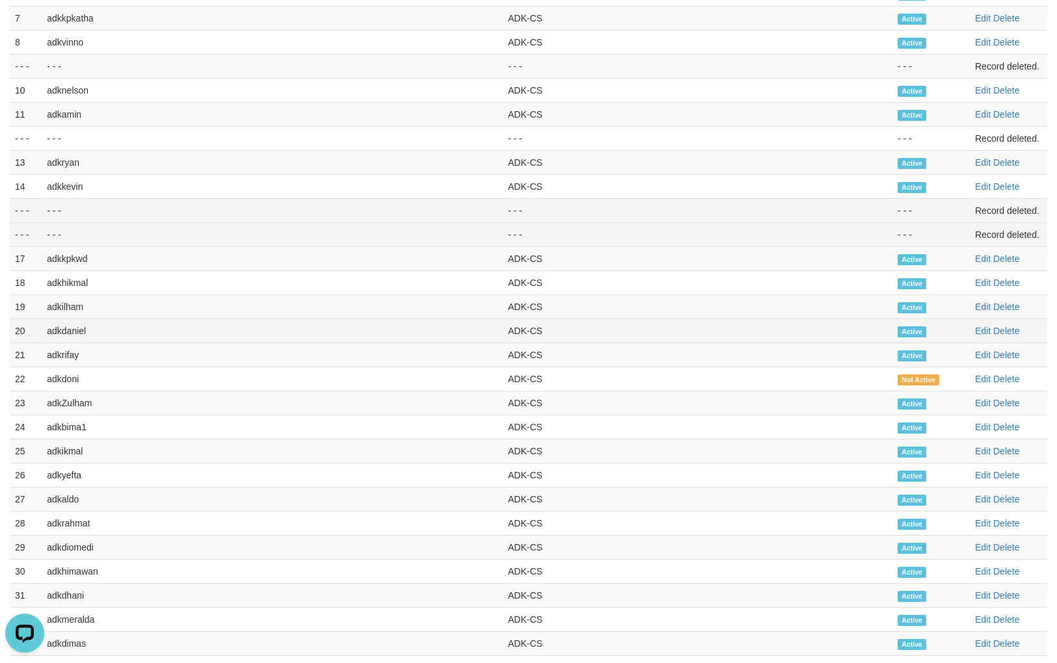
click at [60, 334] on td "adkdaniel" at bounding box center [272, 331] width 461 height 24
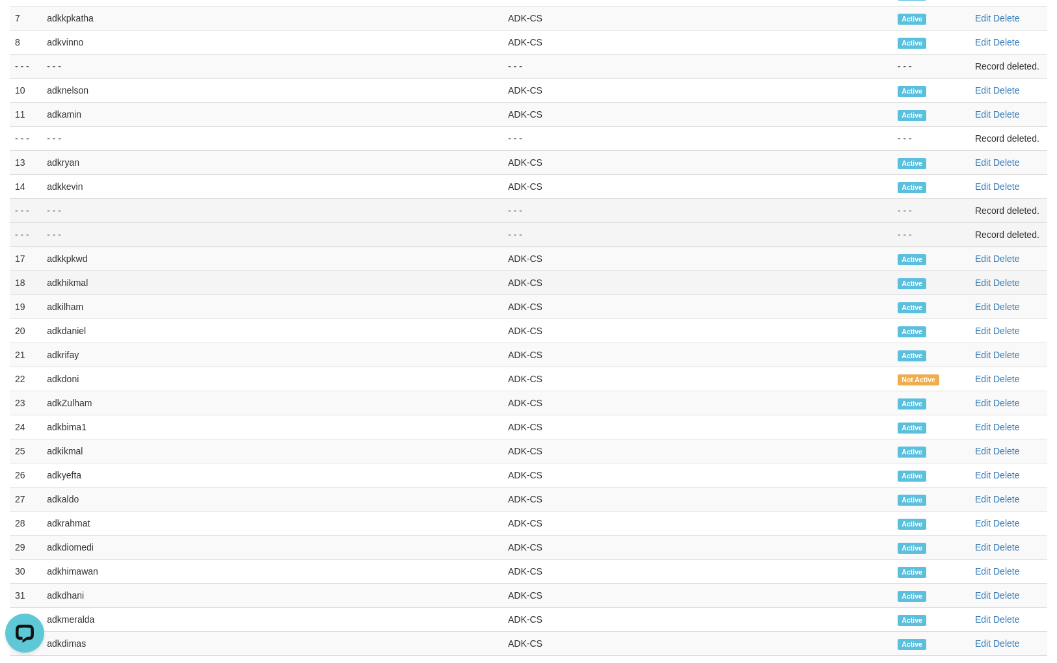
click at [68, 284] on td "adkhikmal" at bounding box center [272, 283] width 461 height 24
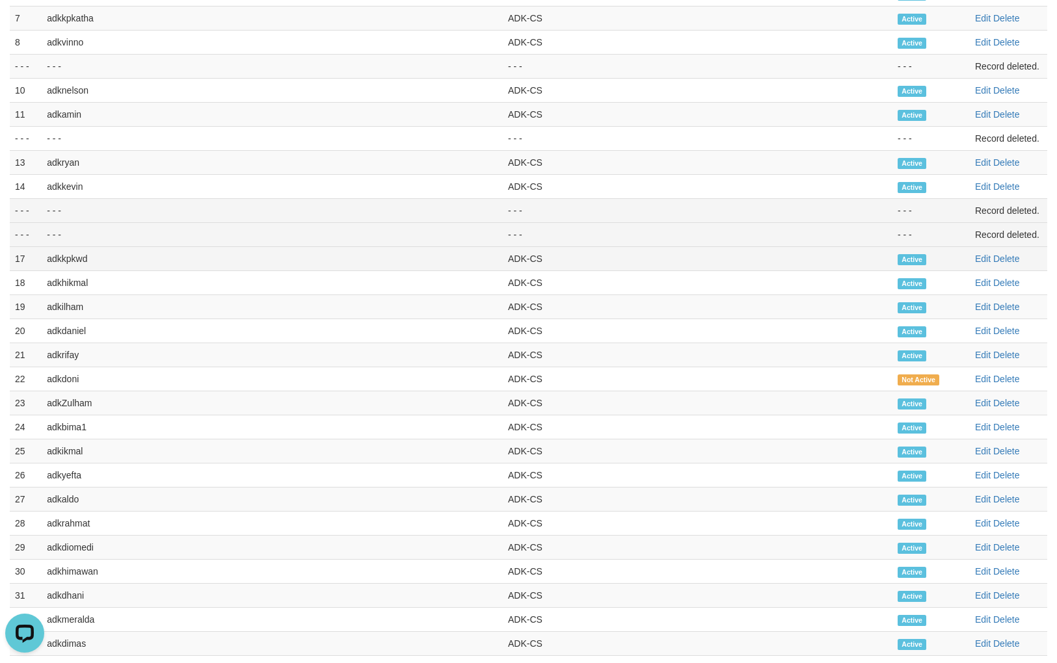
click at [70, 260] on td "adkkpkwd" at bounding box center [272, 259] width 461 height 24
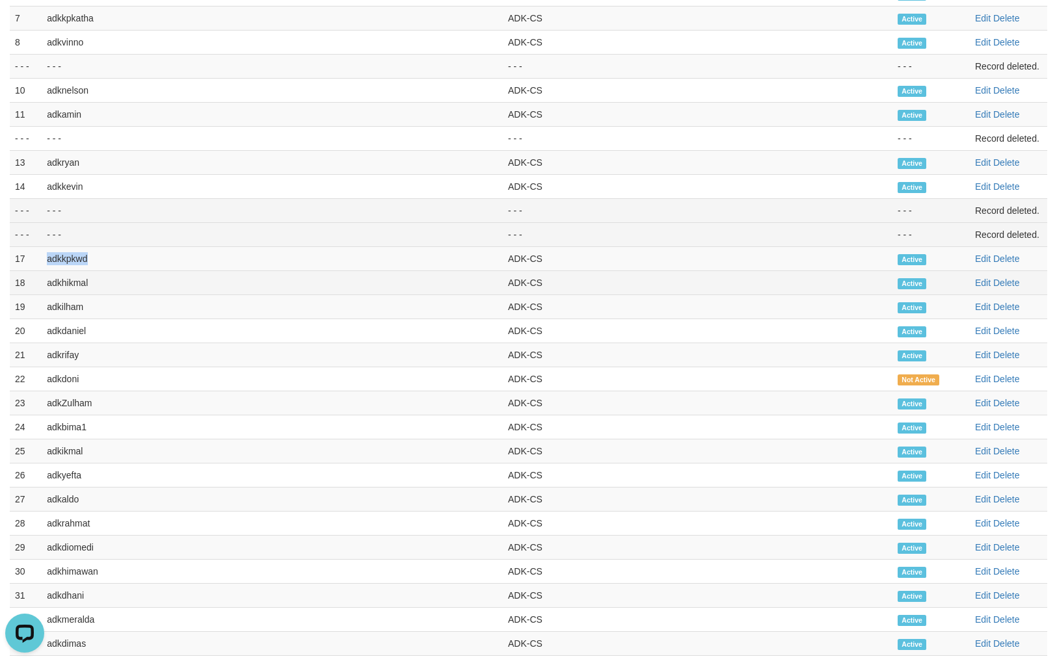
scroll to position [106, 0]
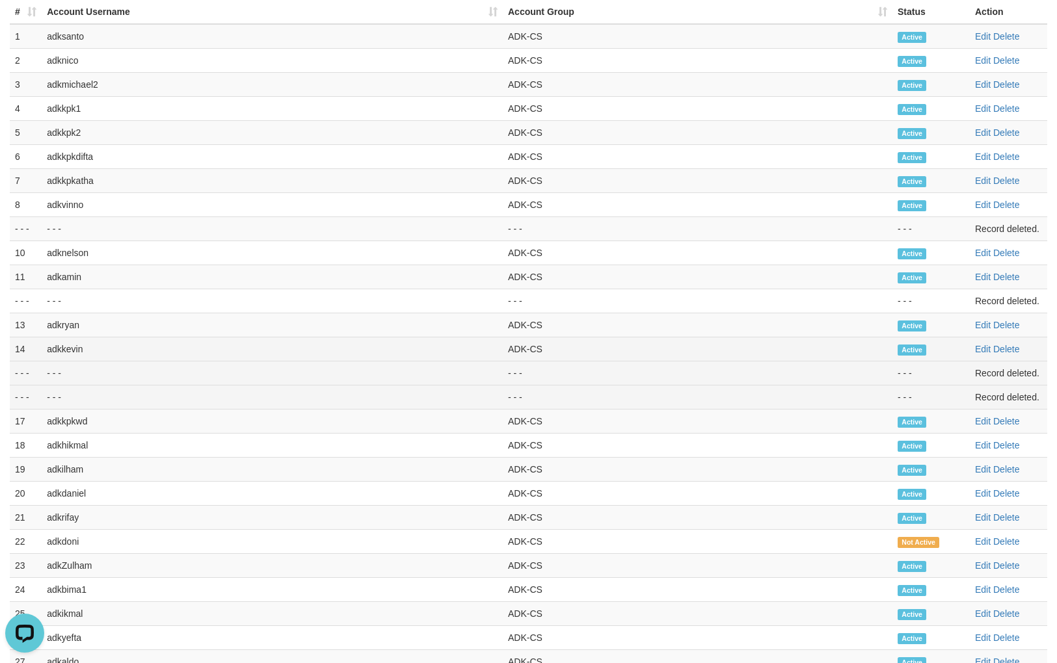
click at [75, 352] on td "adkkevin" at bounding box center [272, 349] width 461 height 24
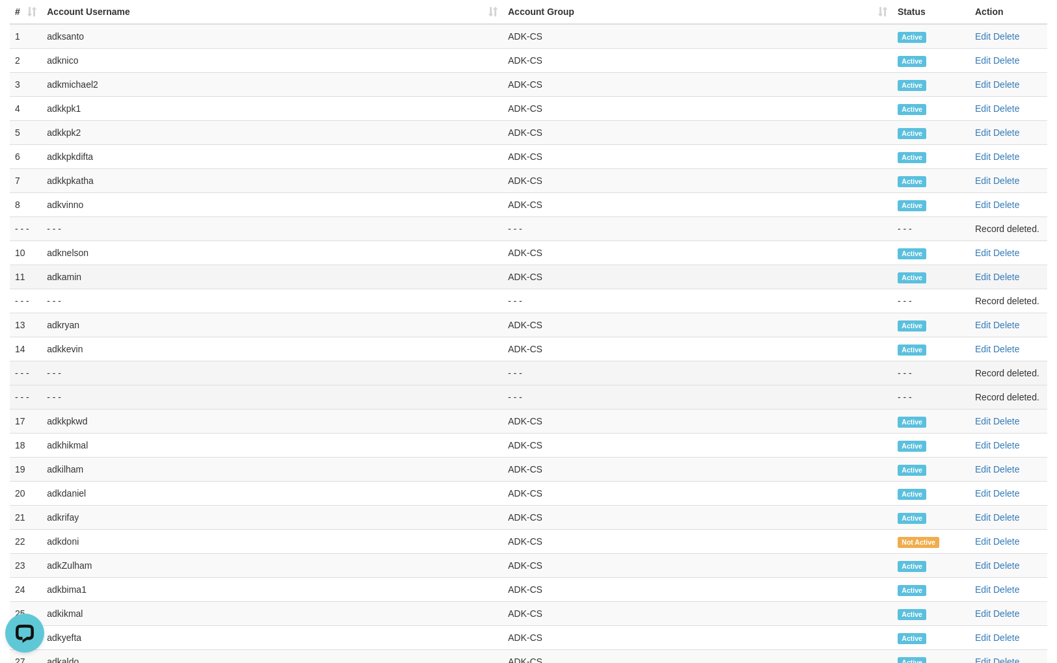
drag, startPoint x: 75, startPoint y: 330, endPoint x: 69, endPoint y: 288, distance: 42.1
click at [75, 327] on td "adkryan" at bounding box center [272, 325] width 461 height 24
click at [67, 274] on td "adkamin" at bounding box center [272, 277] width 461 height 24
click at [69, 258] on td "adknelson" at bounding box center [272, 253] width 461 height 24
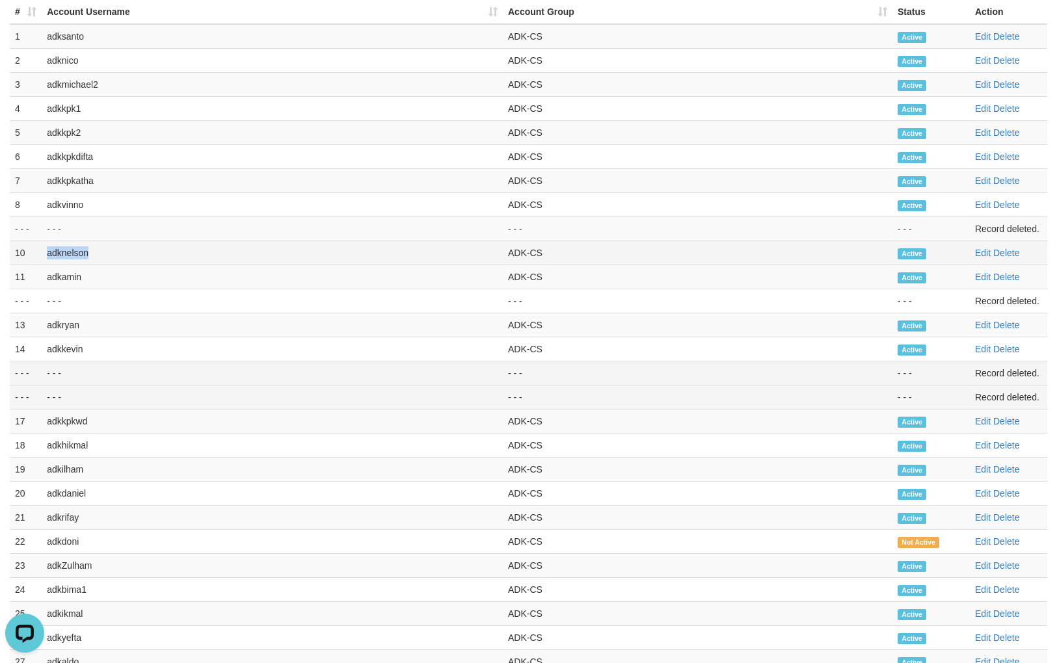
click at [69, 258] on td "adknelson" at bounding box center [272, 253] width 461 height 24
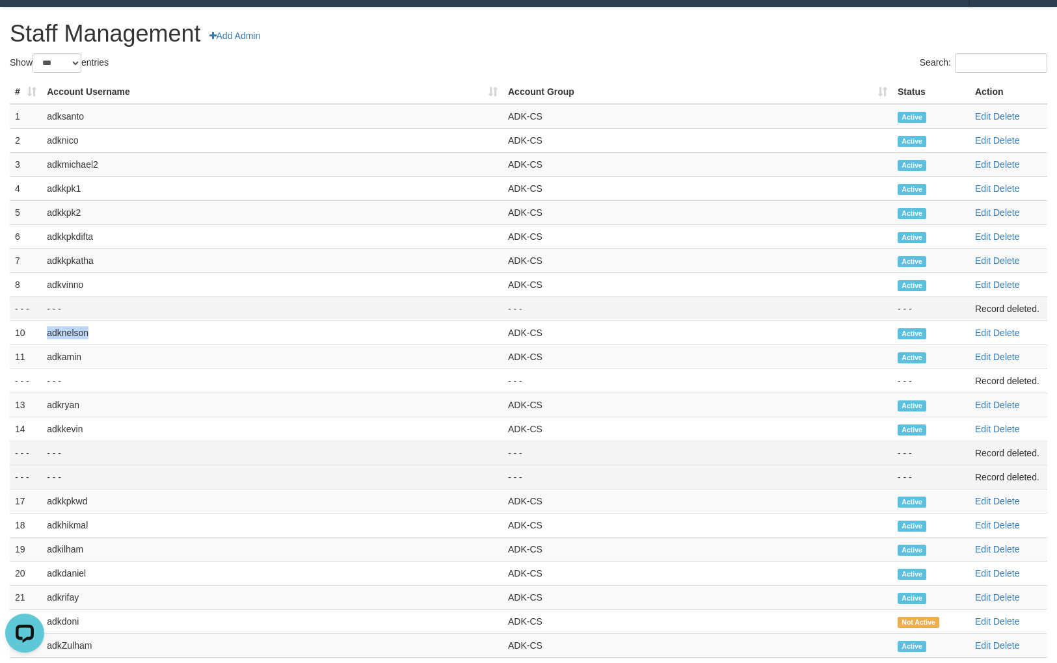
scroll to position [25, 0]
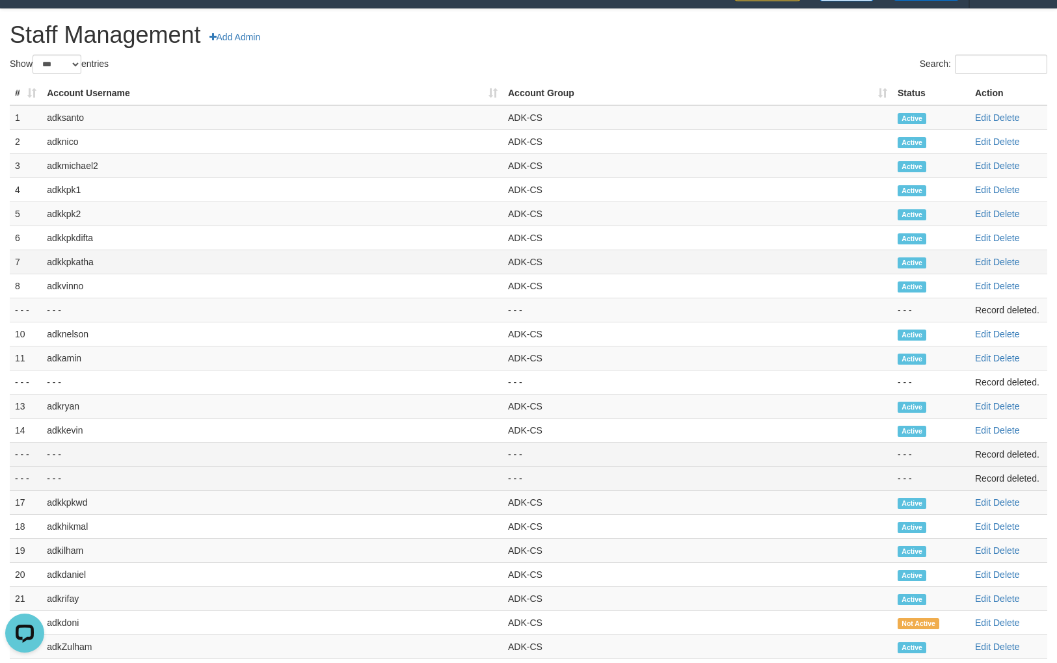
click at [82, 260] on td "adkkpkatha" at bounding box center [272, 262] width 461 height 24
click at [79, 235] on td "adkkpkdifta" at bounding box center [272, 238] width 461 height 24
click at [80, 161] on td "adkmichael2" at bounding box center [272, 166] width 461 height 24
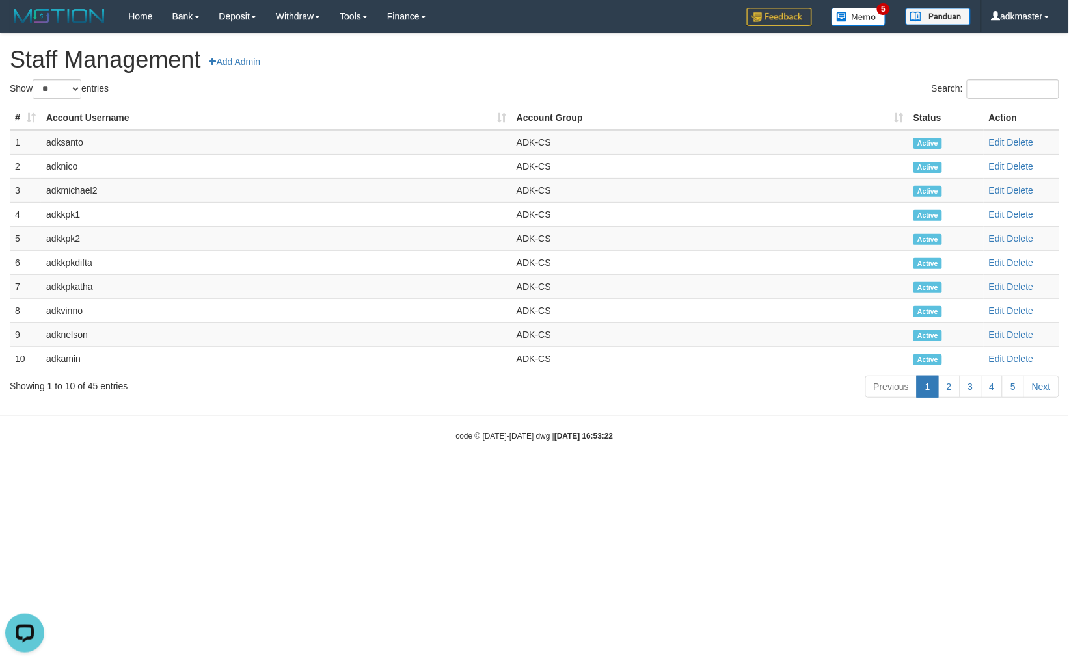
drag, startPoint x: 649, startPoint y: 489, endPoint x: 1004, endPoint y: 621, distance: 378.9
click at [649, 475] on html "Toggle navigation Home Bank Account List Load By Website Group [ITOTO] RAJABAND…" at bounding box center [534, 237] width 1069 height 475
